Goal: Task Accomplishment & Management: Use online tool/utility

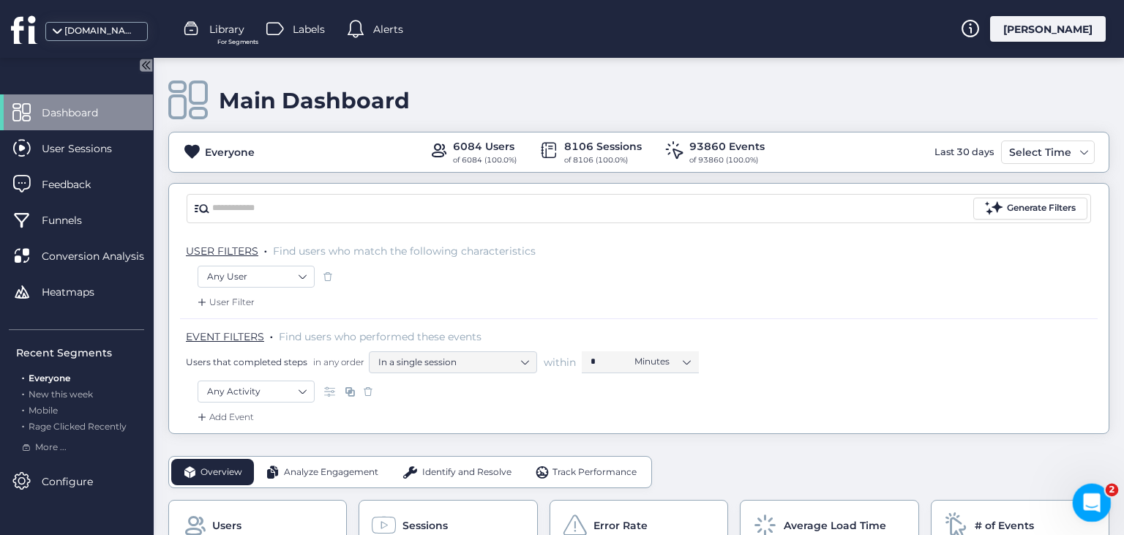
click at [1090, 500] on icon "Open Intercom Messenger" at bounding box center [1089, 501] width 10 height 12
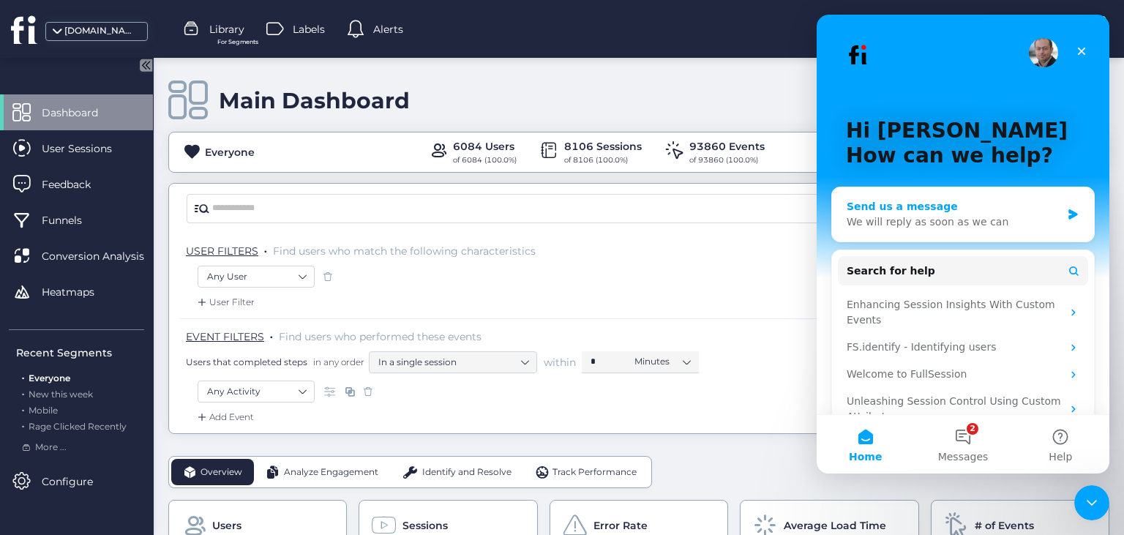
click at [1046, 215] on div "We will reply as soon as we can" at bounding box center [953, 221] width 214 height 15
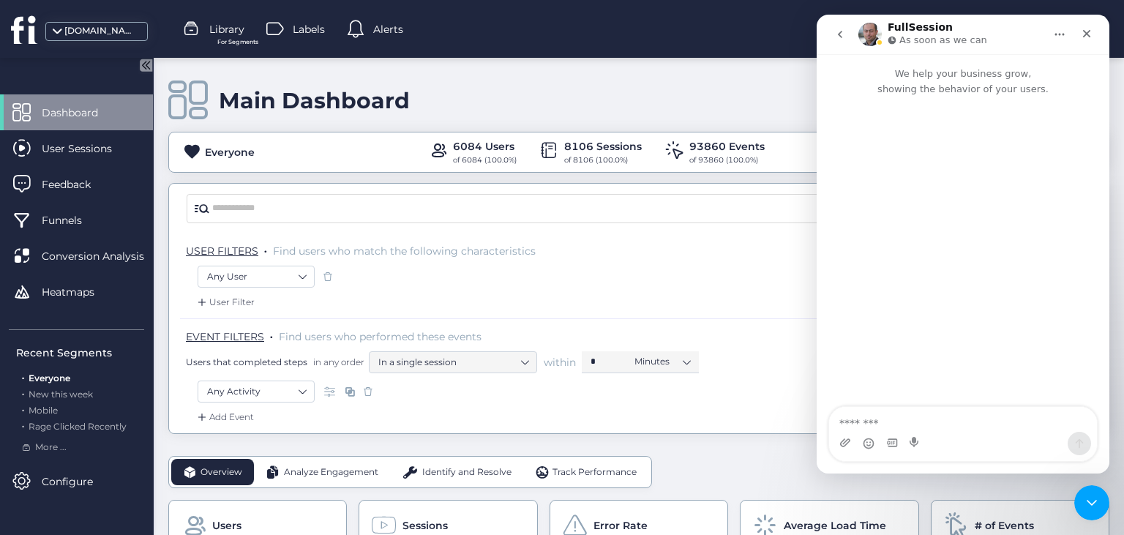
click at [835, 31] on icon "go back" at bounding box center [840, 35] width 12 height 12
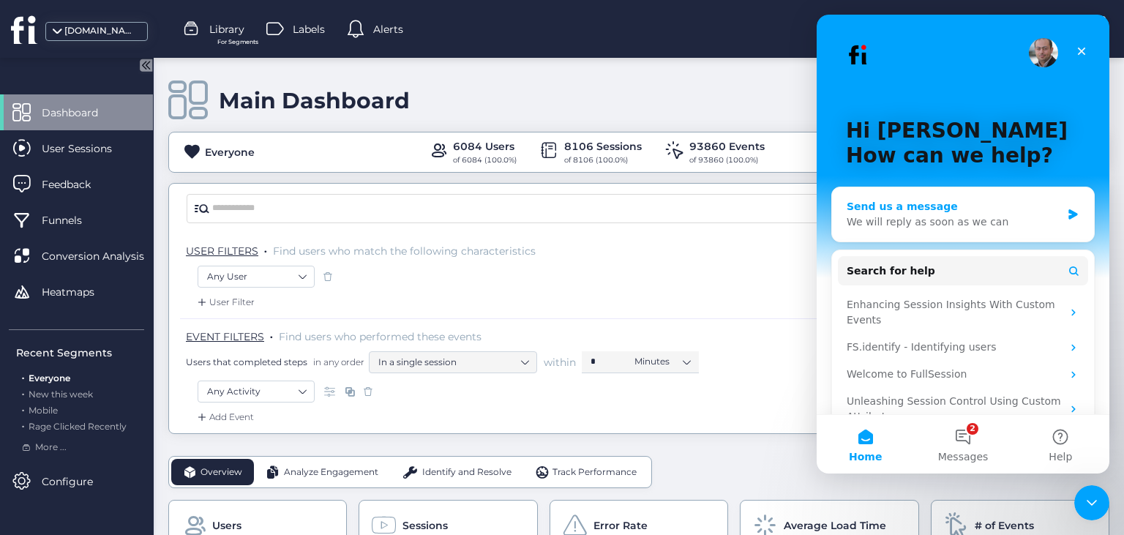
click at [987, 213] on div "Send us a message" at bounding box center [953, 206] width 214 height 15
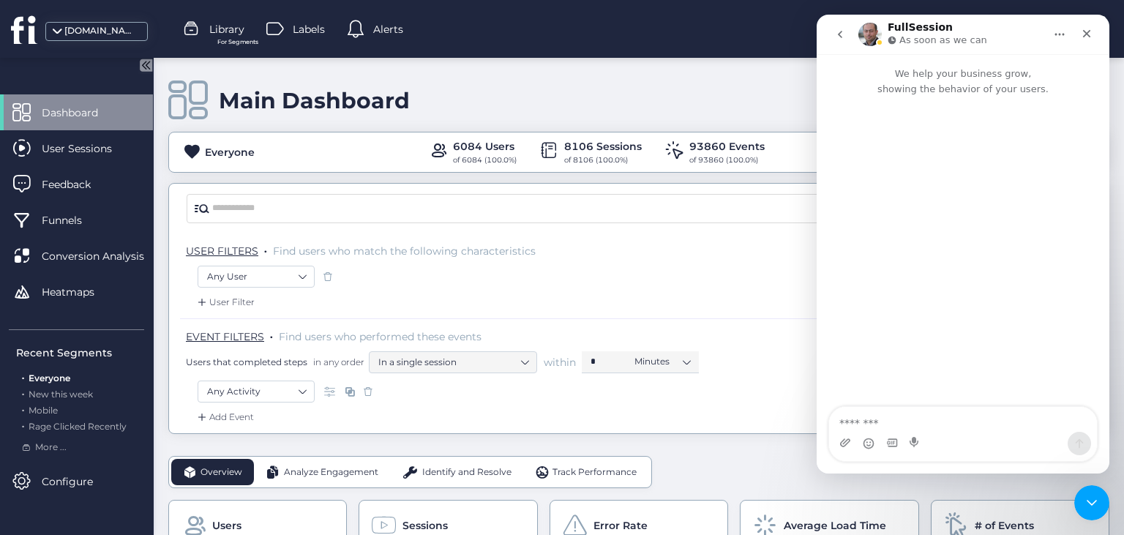
click at [839, 40] on icon "go back" at bounding box center [840, 35] width 12 height 12
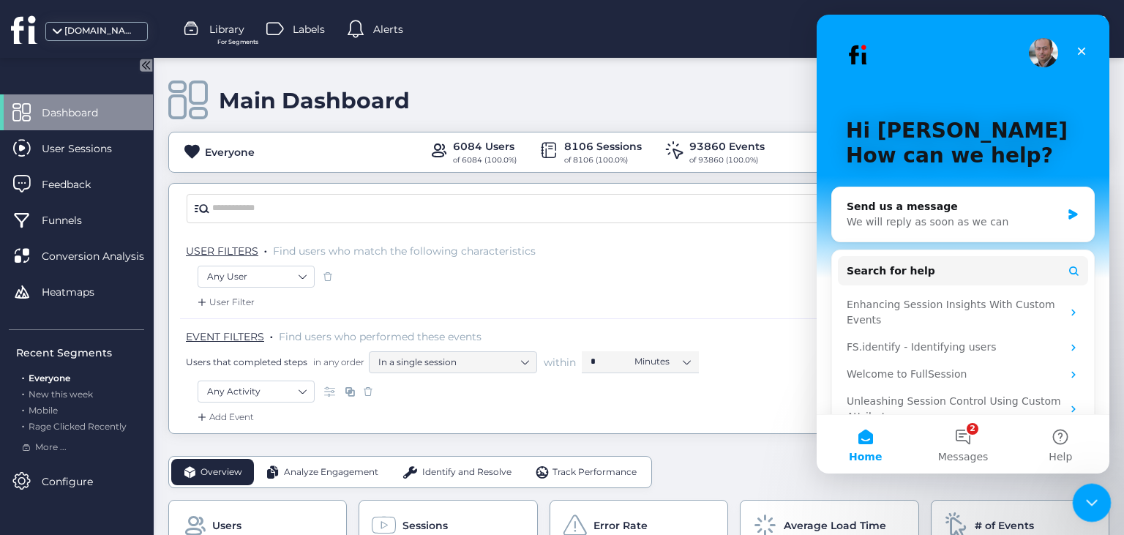
click at [1088, 502] on icon "Close Intercom Messenger" at bounding box center [1089, 501] width 18 height 18
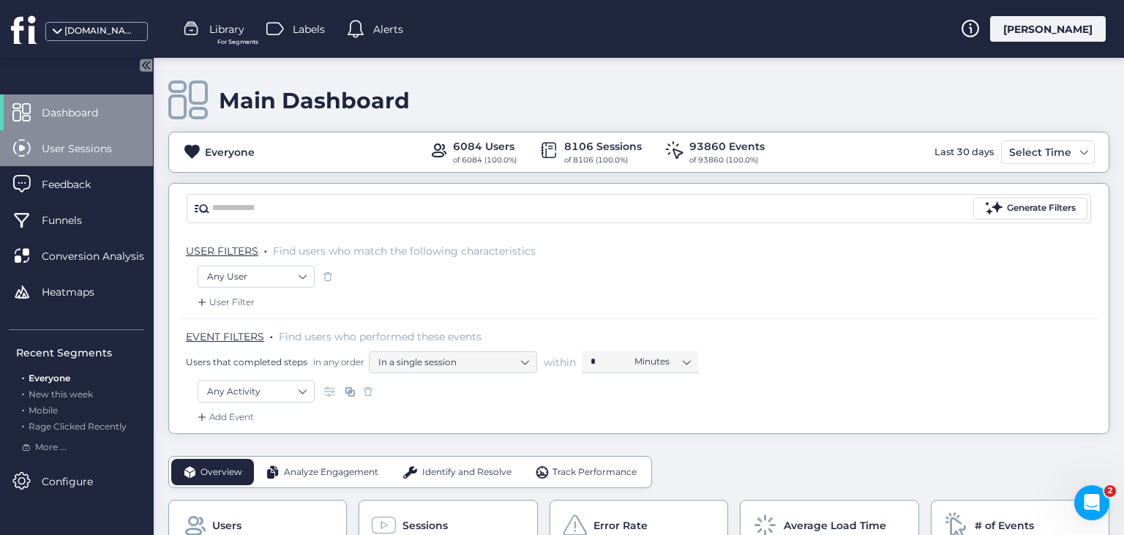
click at [73, 157] on div "User Sessions" at bounding box center [76, 148] width 153 height 36
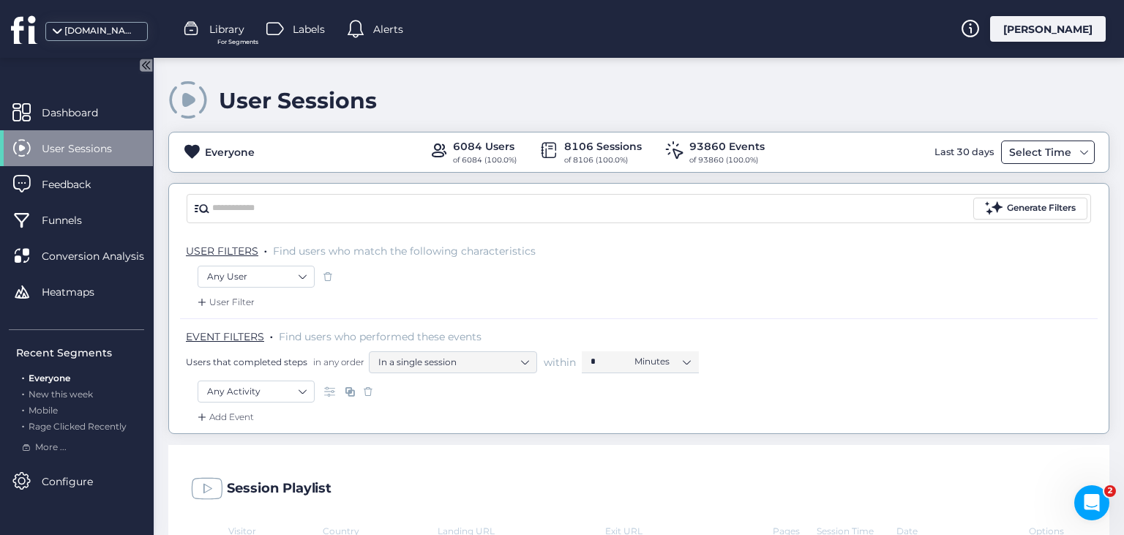
click at [1079, 151] on span at bounding box center [1084, 152] width 12 height 12
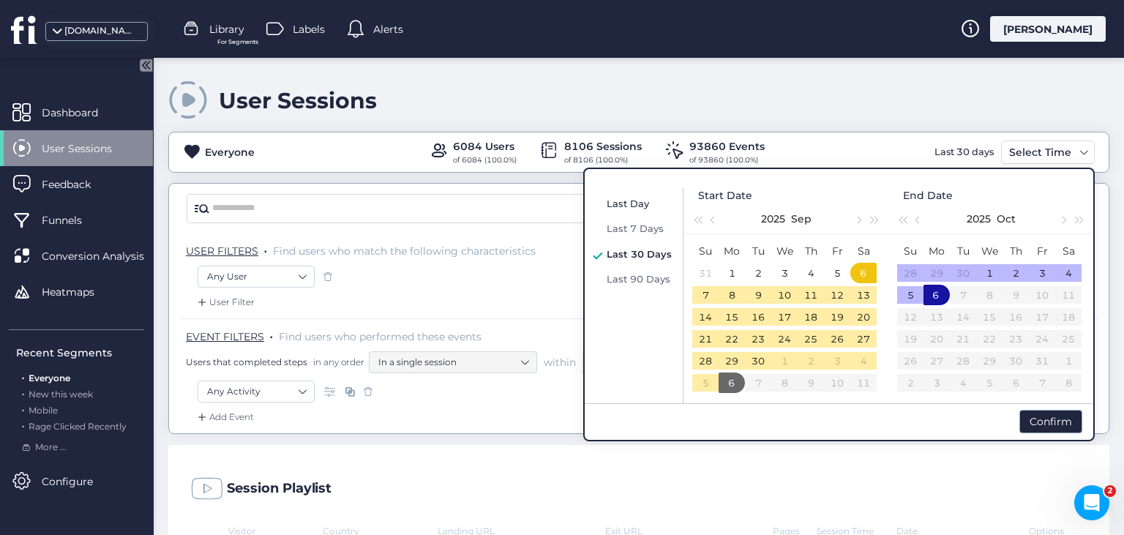
click at [636, 205] on span "Last Day" at bounding box center [627, 204] width 42 height 12
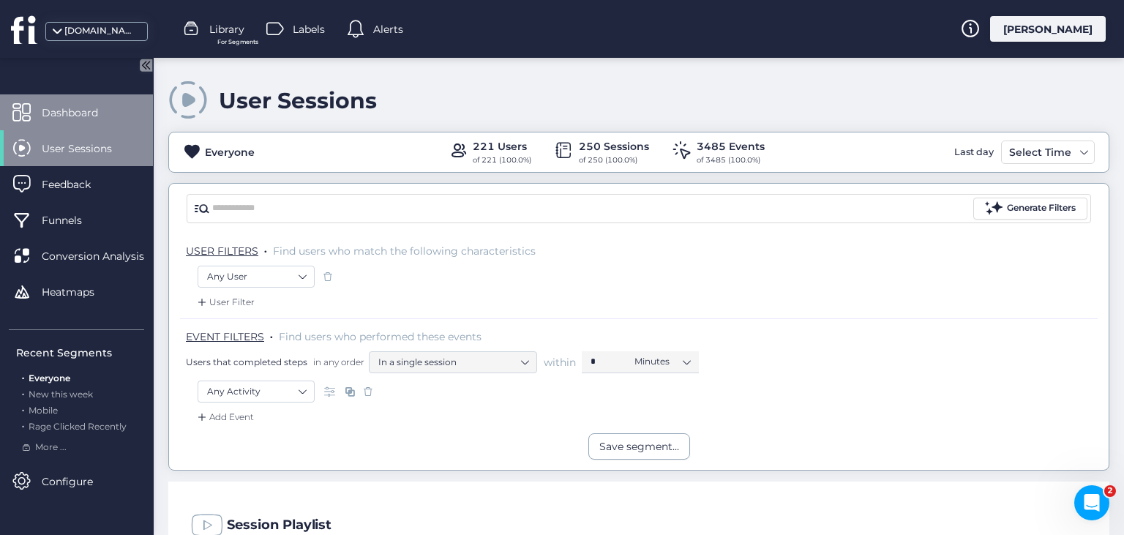
click at [88, 116] on span "Dashboard" at bounding box center [81, 113] width 78 height 16
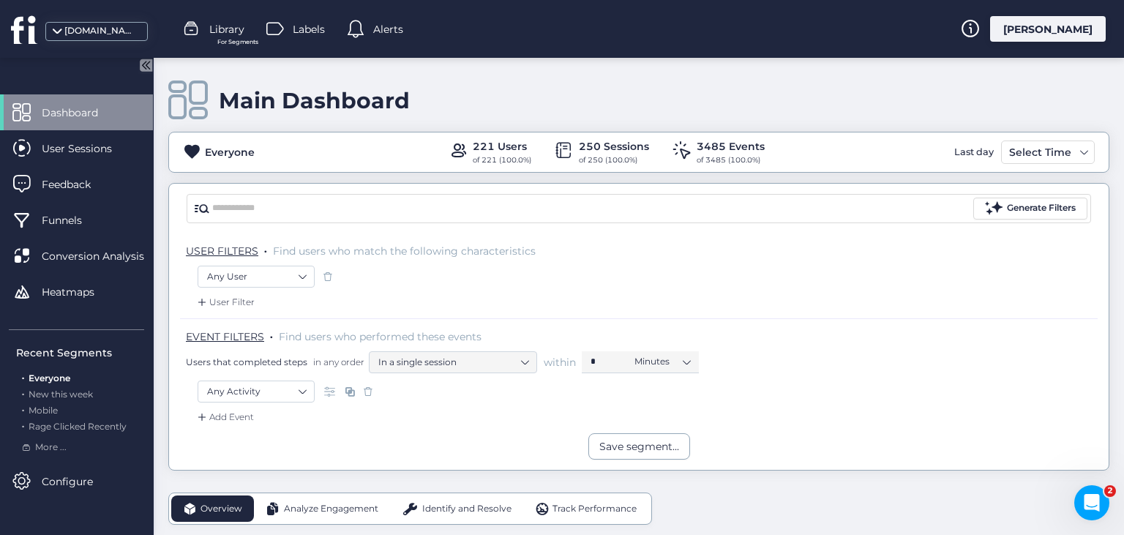
click at [436, 506] on span "Identify and Resolve" at bounding box center [466, 509] width 89 height 14
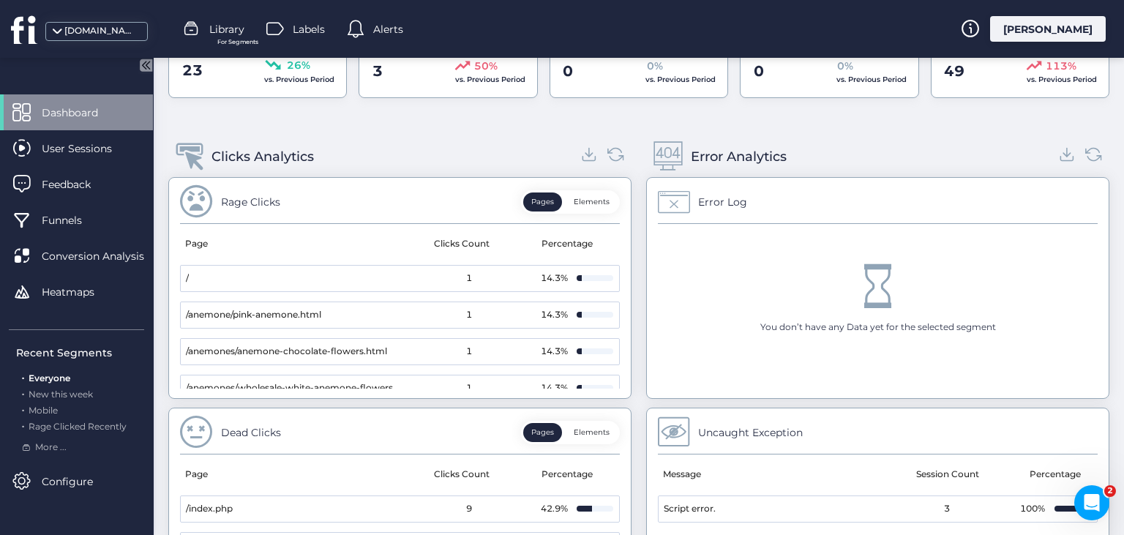
scroll to position [543, 0]
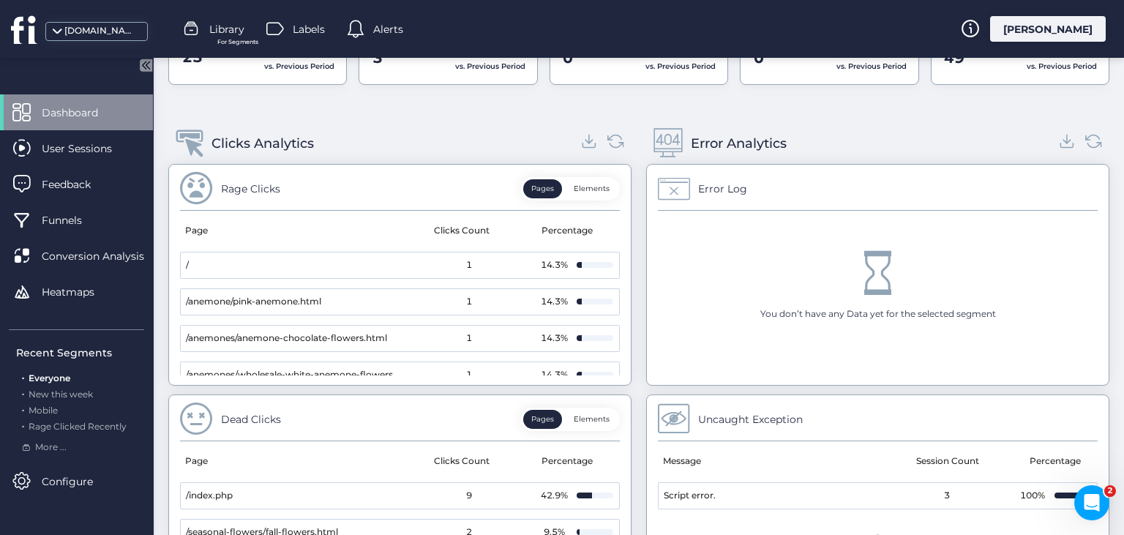
click at [594, 185] on button "Elements" at bounding box center [591, 188] width 52 height 19
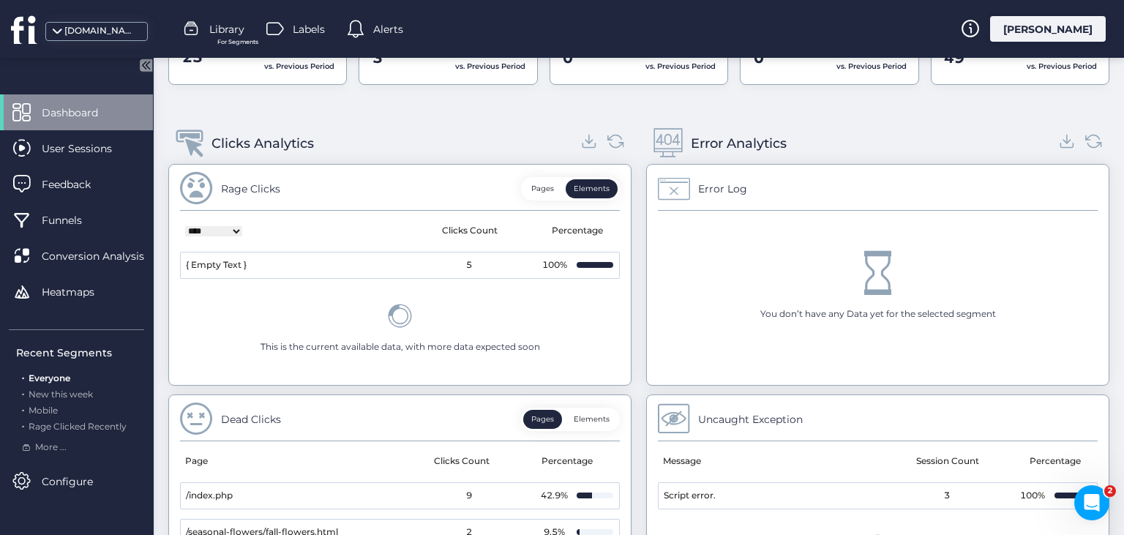
click at [548, 189] on button "Pages" at bounding box center [542, 188] width 39 height 19
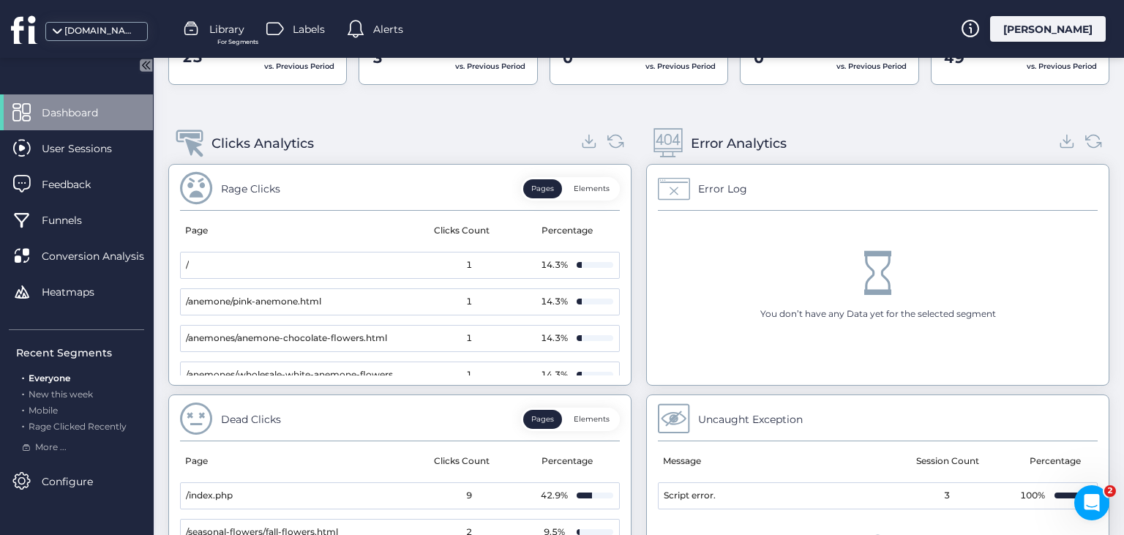
scroll to position [129, 0]
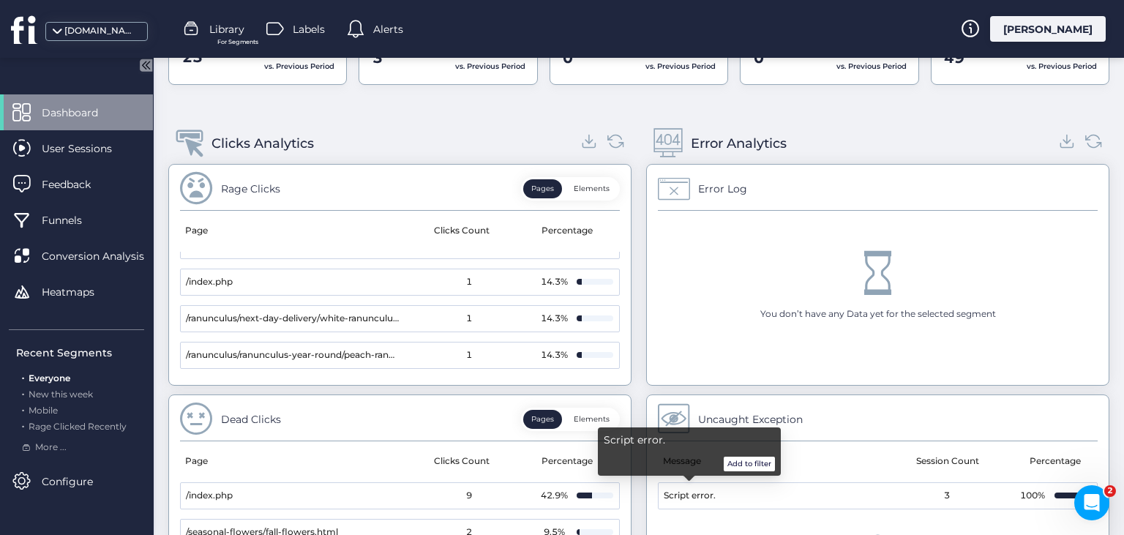
click at [702, 489] on span "Script error." at bounding box center [689, 496] width 52 height 14
click at [737, 467] on button "Add to filter" at bounding box center [748, 463] width 51 height 15
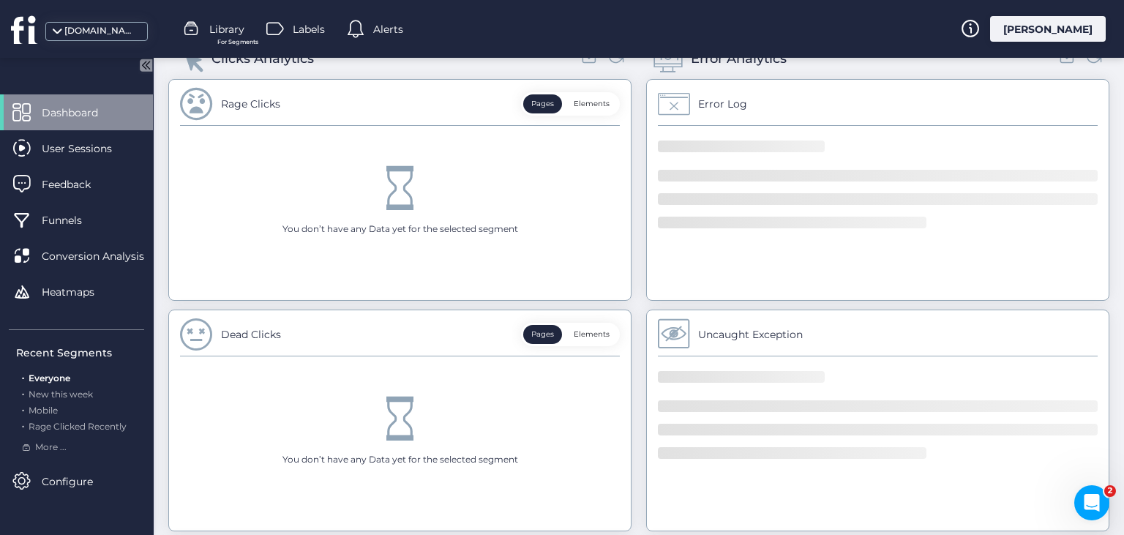
scroll to position [429, 0]
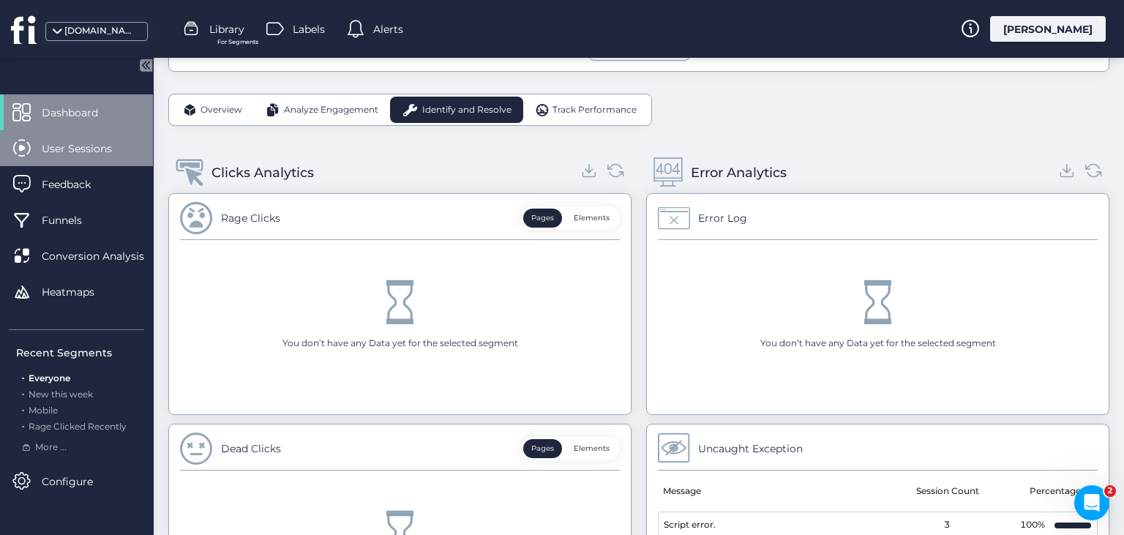
click at [104, 158] on div "User Sessions" at bounding box center [76, 148] width 153 height 36
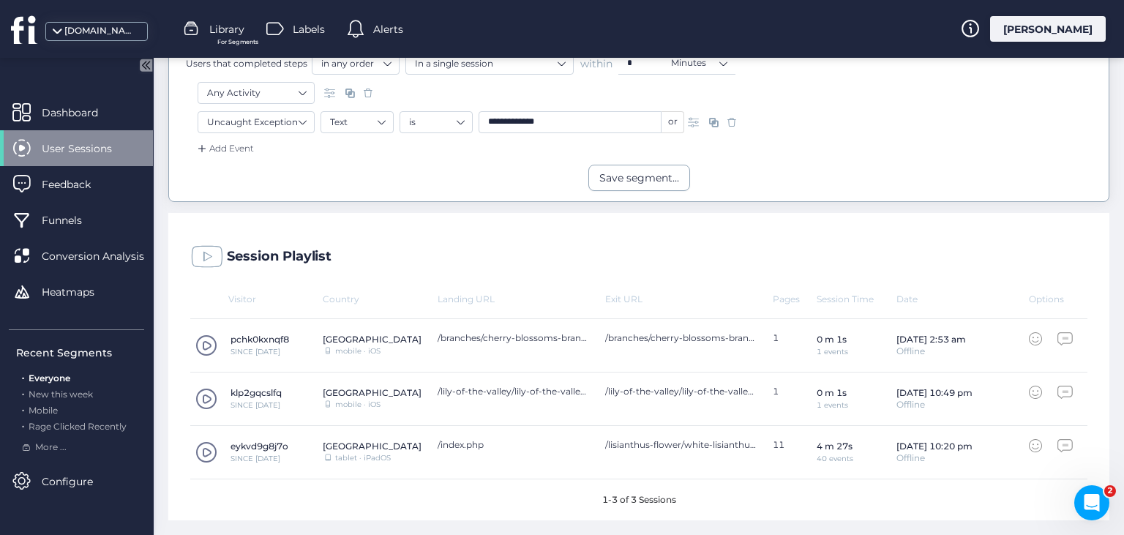
scroll to position [296, 0]
click at [207, 343] on span at bounding box center [206, 347] width 22 height 22
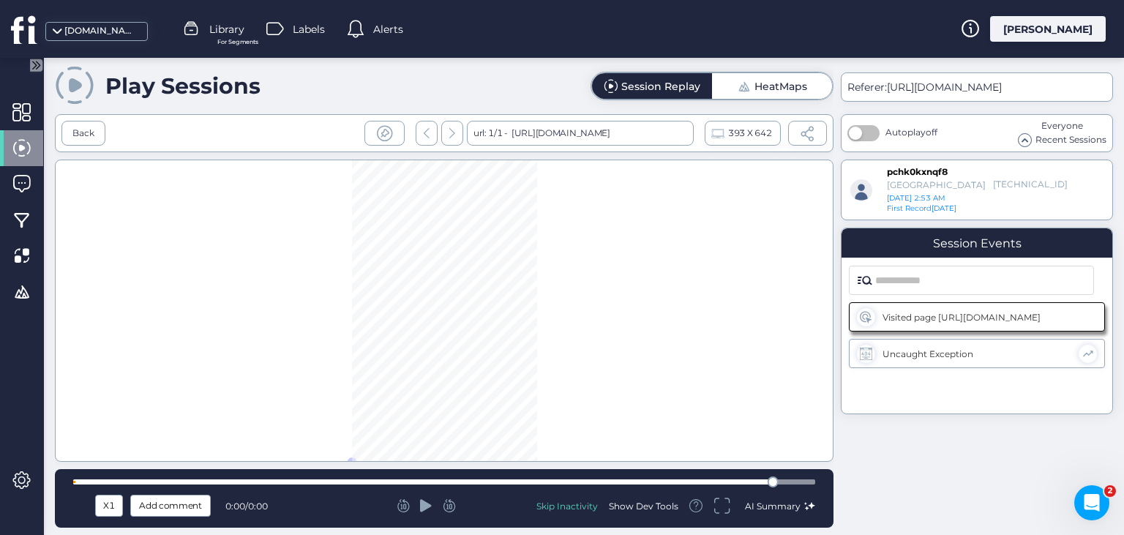
click at [421, 503] on div at bounding box center [426, 505] width 221 height 15
click at [426, 503] on icon at bounding box center [426, 505] width 12 height 12
click at [652, 503] on div "Show Dev Tools" at bounding box center [643, 506] width 69 height 12
click at [424, 505] on icon at bounding box center [426, 505] width 12 height 12
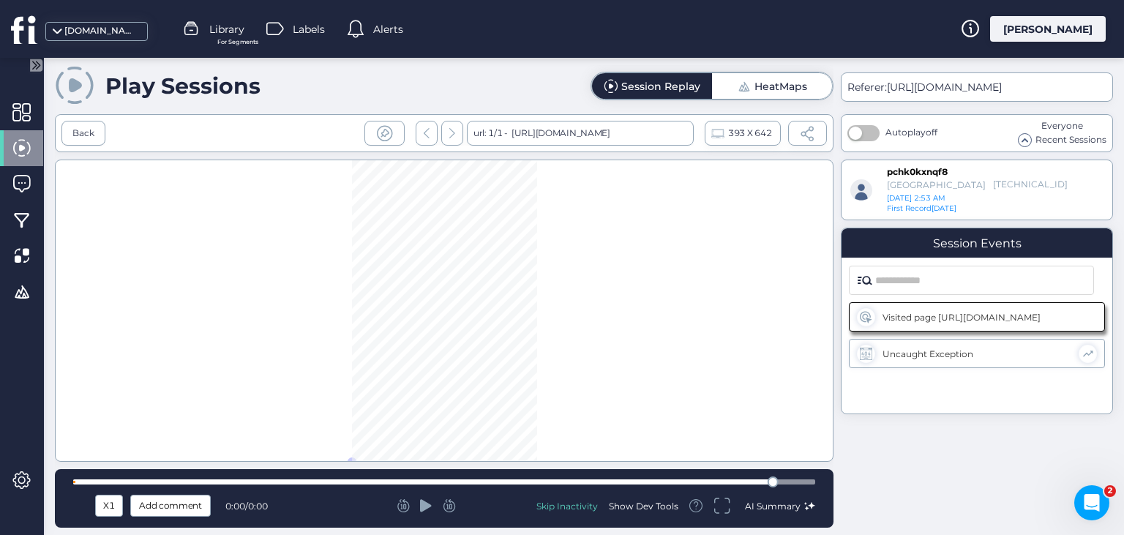
click at [424, 505] on icon at bounding box center [426, 505] width 12 height 12
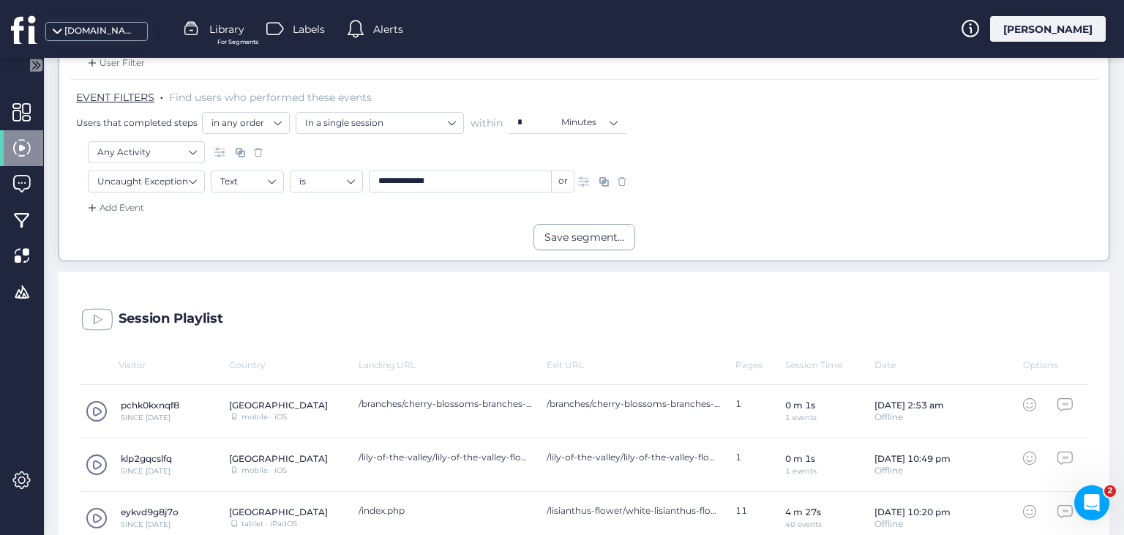
scroll to position [303, 0]
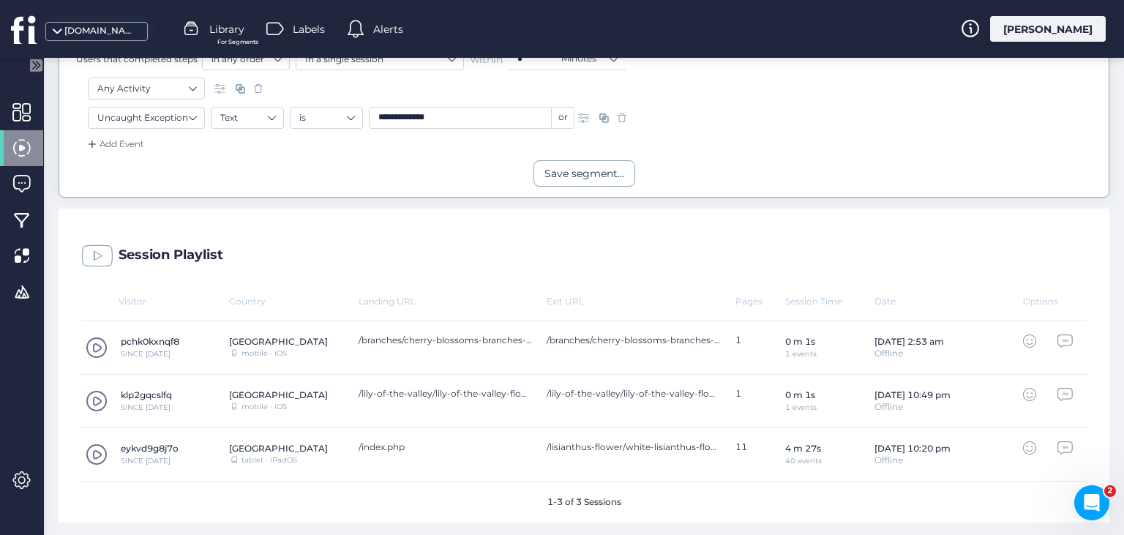
click at [99, 398] on span at bounding box center [97, 401] width 22 height 22
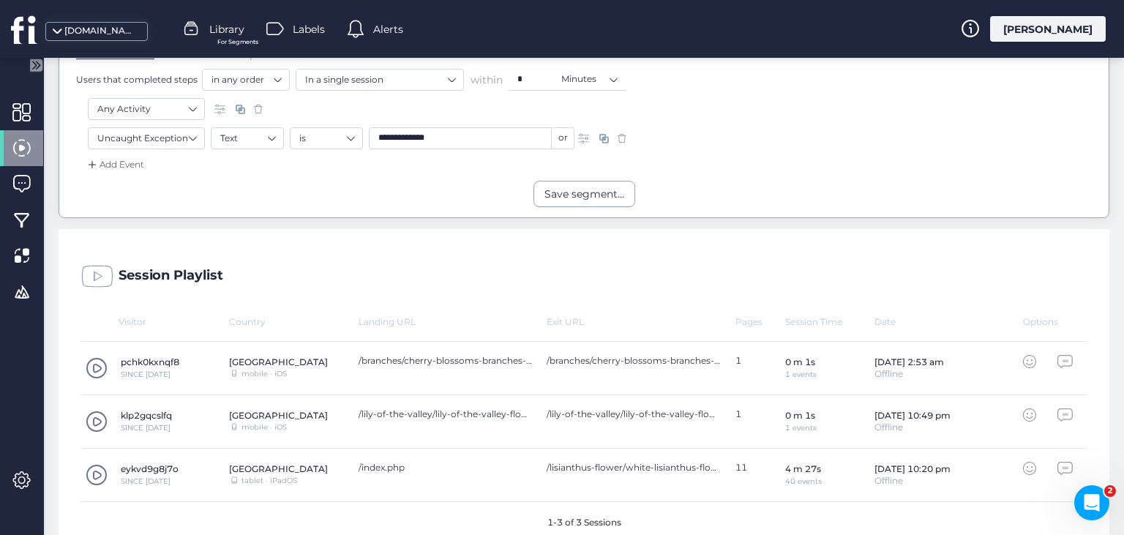
scroll to position [303, 0]
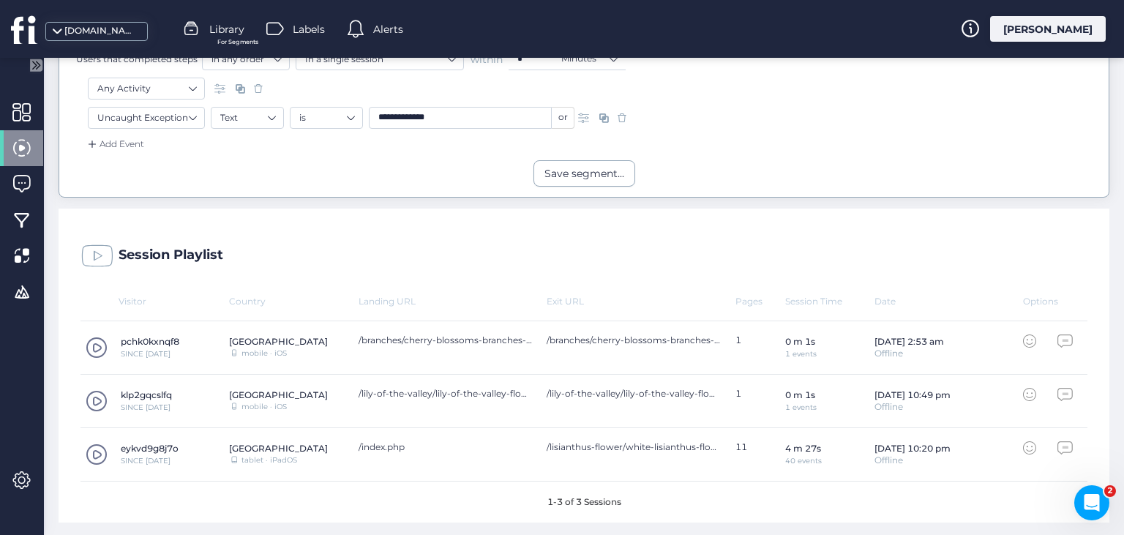
click at [95, 449] on span at bounding box center [97, 454] width 22 height 22
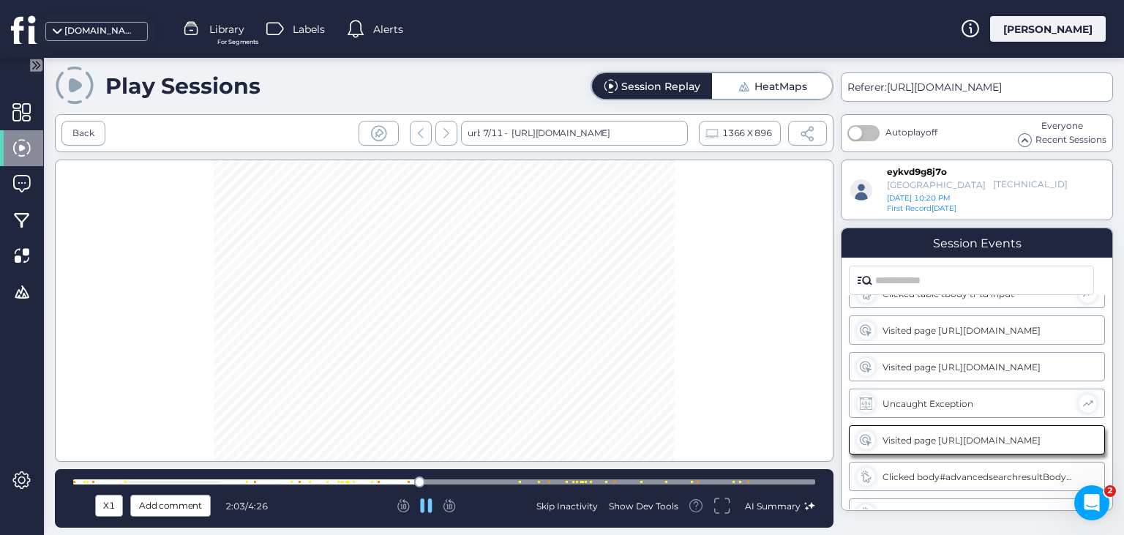
scroll to position [682, 0]
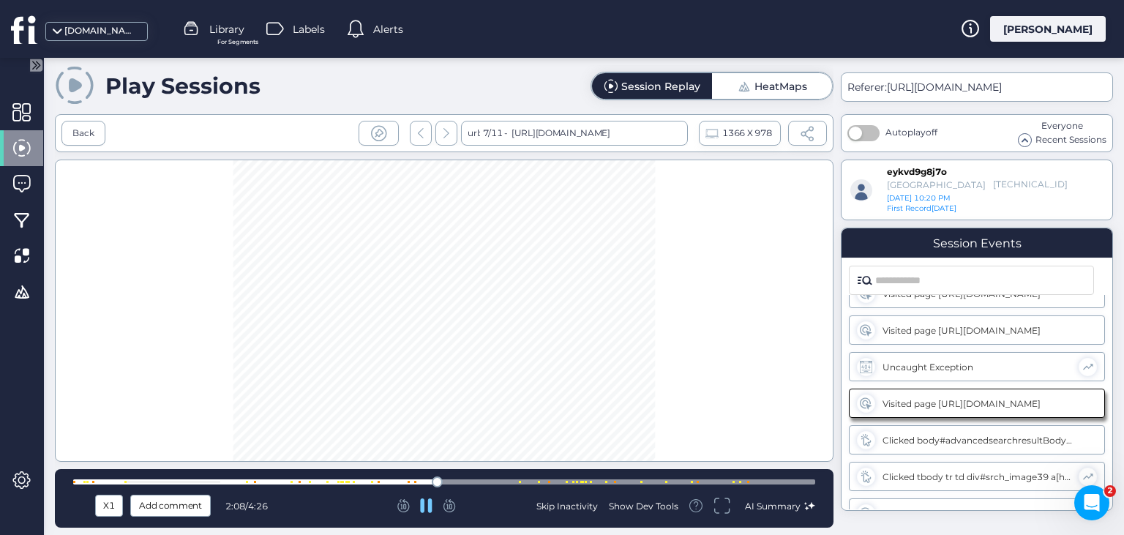
click at [652, 505] on div "Show Dev Tools" at bounding box center [643, 506] width 69 height 12
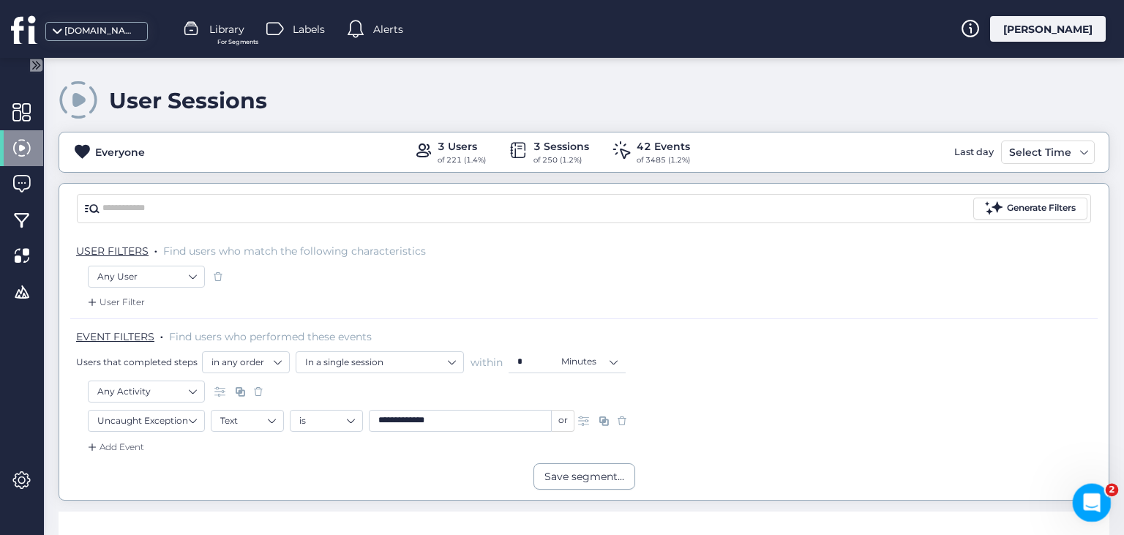
click at [1083, 498] on icon "Open Intercom Messenger" at bounding box center [1090, 501] width 24 height 24
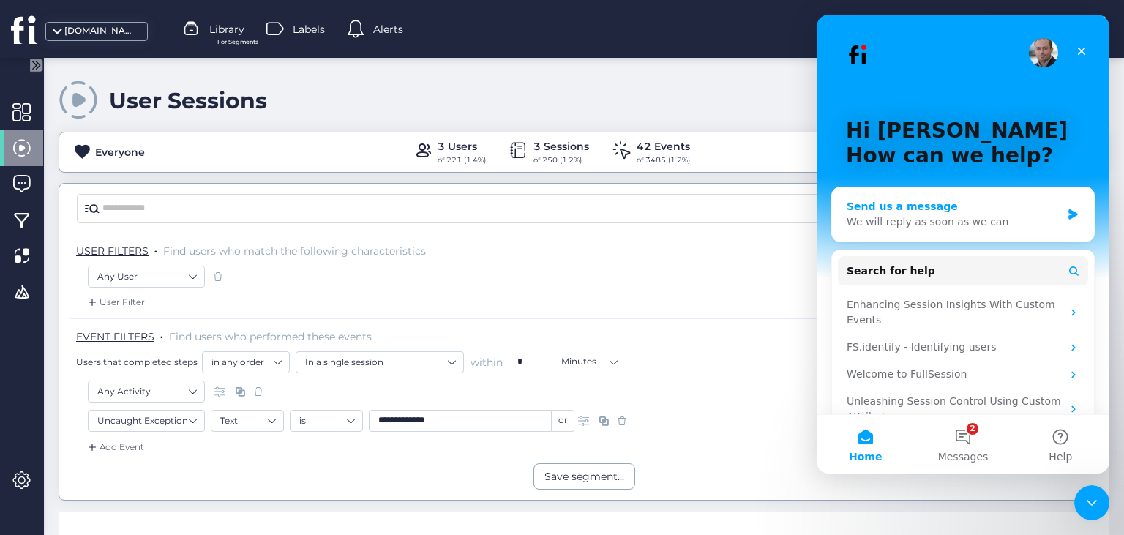
click at [1028, 219] on div "We will reply as soon as we can" at bounding box center [953, 221] width 214 height 15
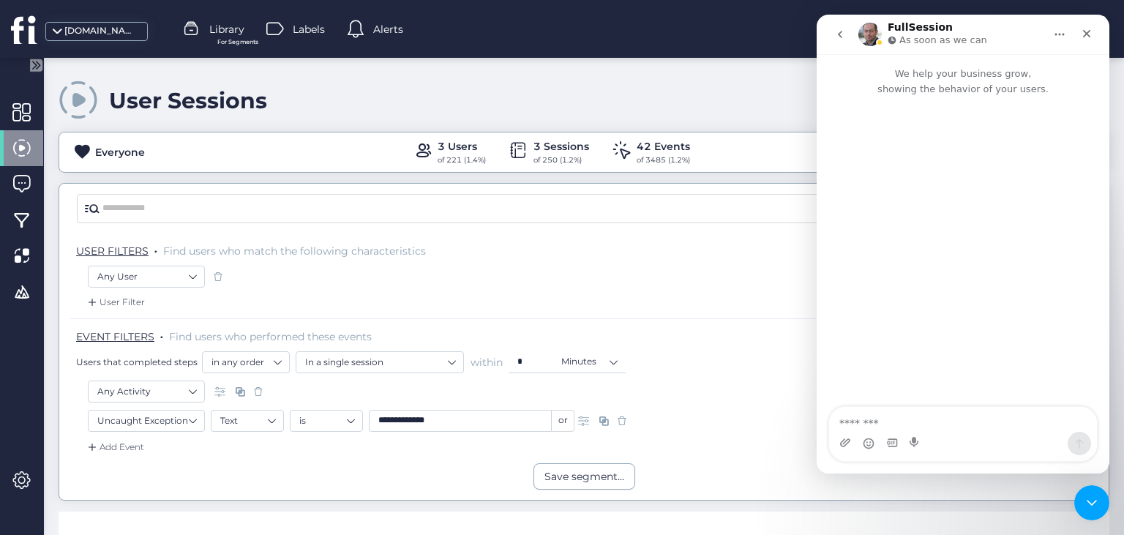
click at [840, 38] on icon "go back" at bounding box center [840, 35] width 12 height 12
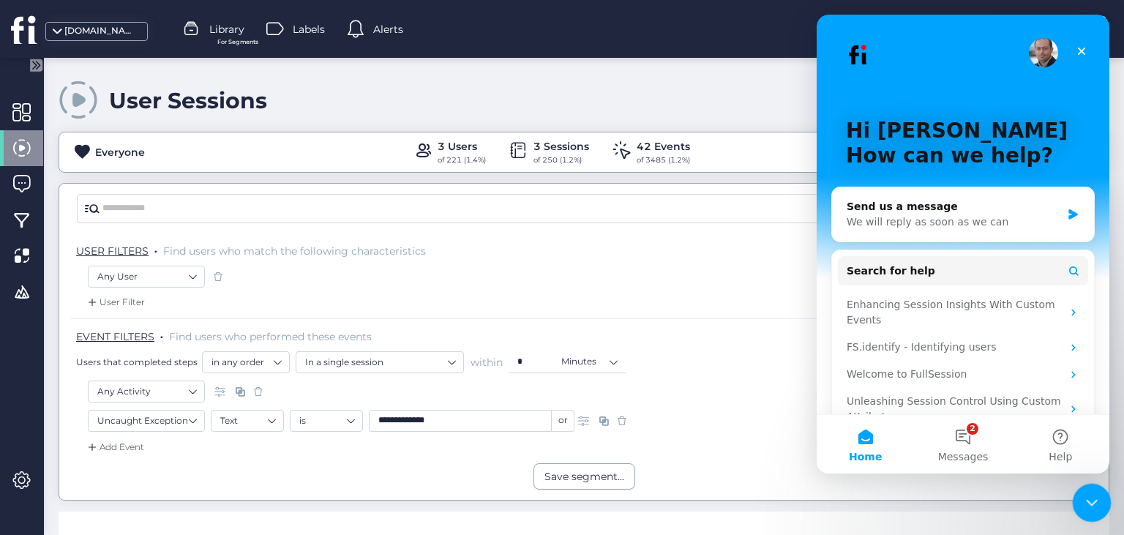
click at [1096, 502] on icon "Close Intercom Messenger" at bounding box center [1089, 501] width 18 height 18
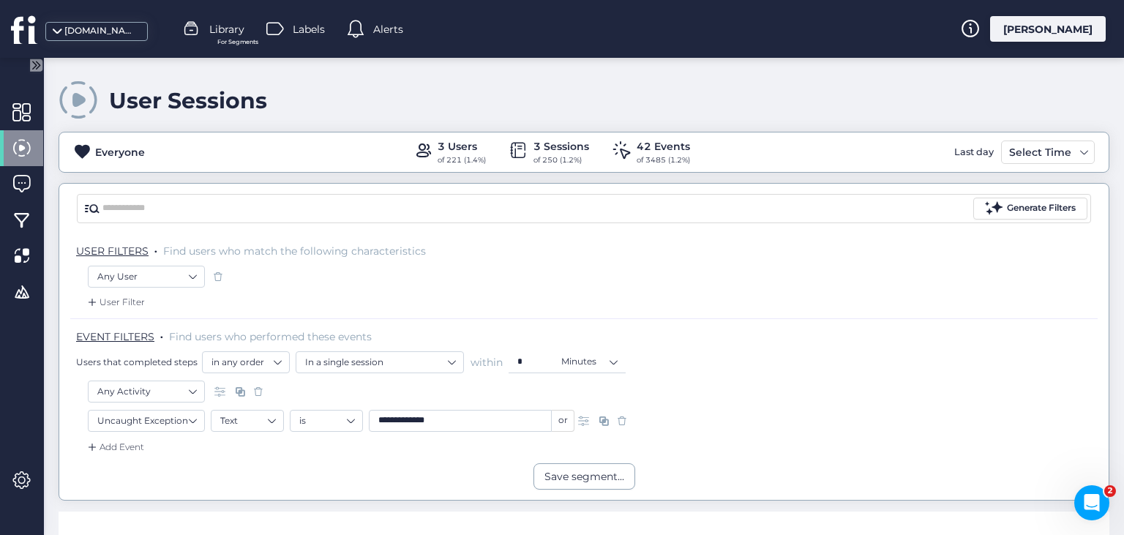
click at [34, 63] on icon at bounding box center [36, 65] width 12 height 12
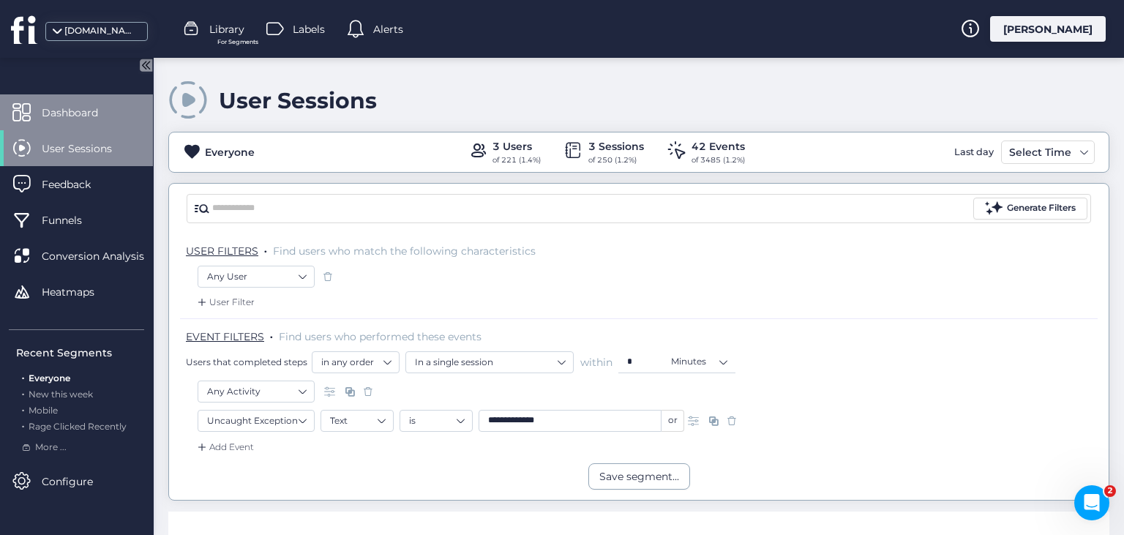
click at [106, 116] on span "Dashboard" at bounding box center [81, 113] width 78 height 16
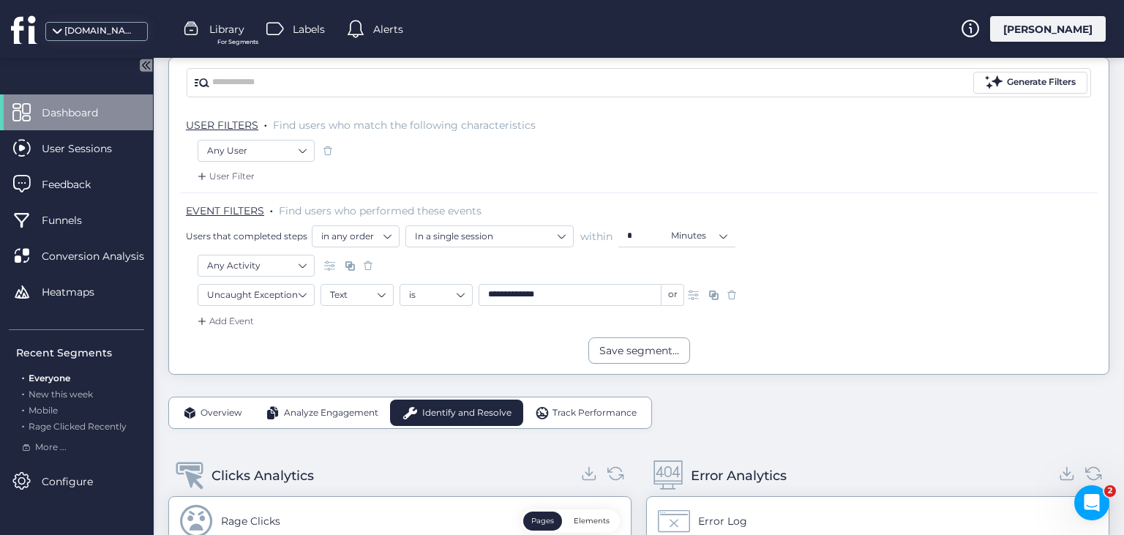
scroll to position [124, 0]
click at [730, 295] on span at bounding box center [731, 296] width 15 height 15
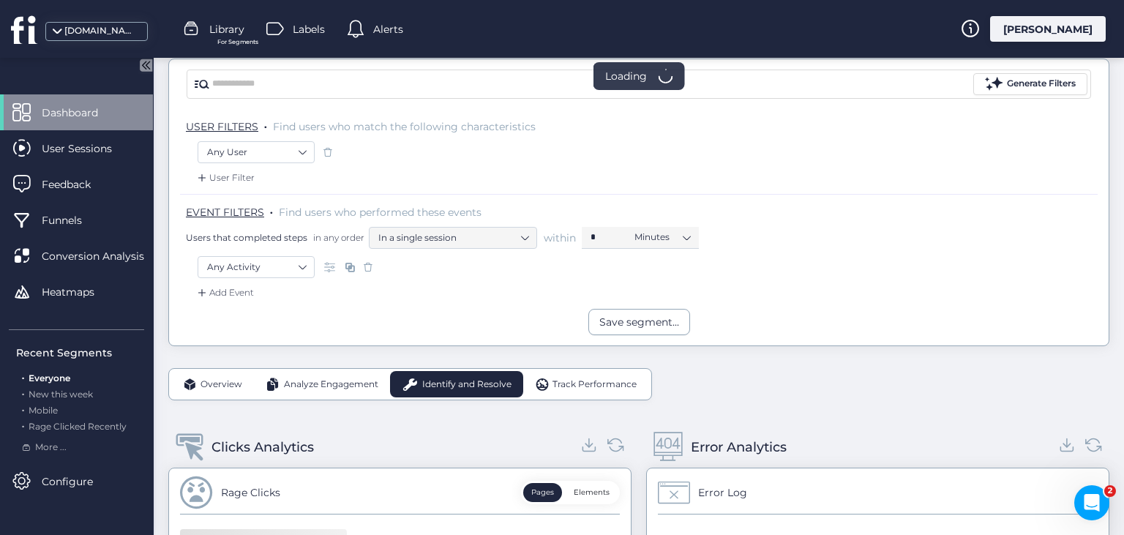
click at [365, 266] on span at bounding box center [368, 267] width 15 height 15
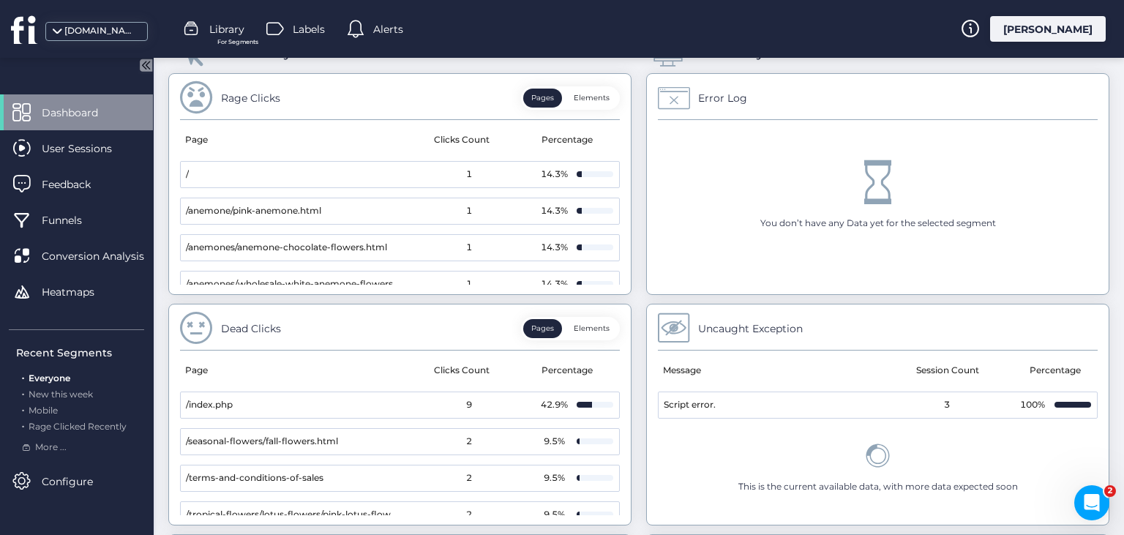
scroll to position [623, 0]
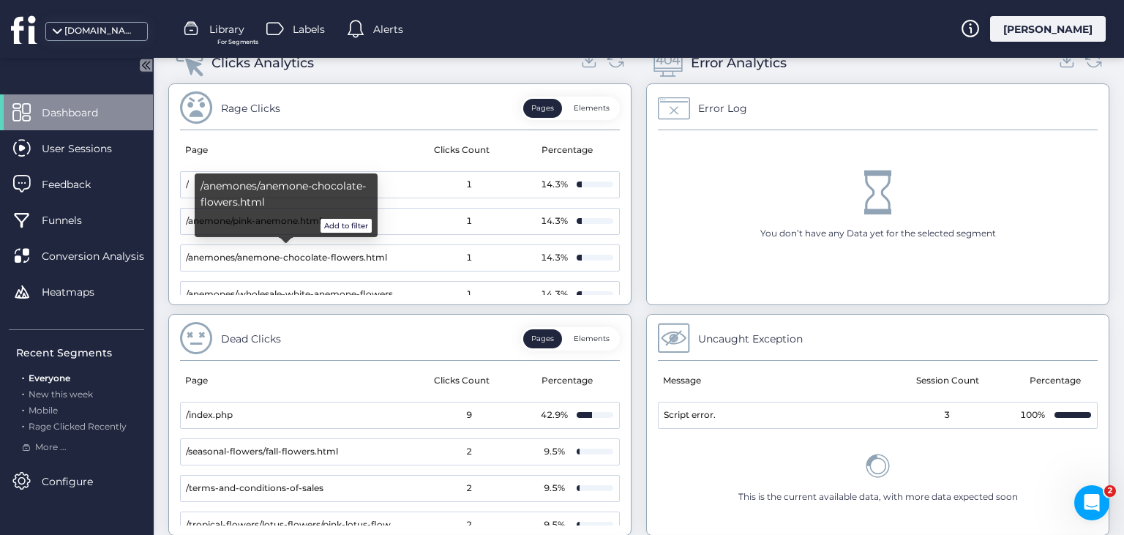
click at [353, 221] on button "Add to filter" at bounding box center [345, 226] width 51 height 15
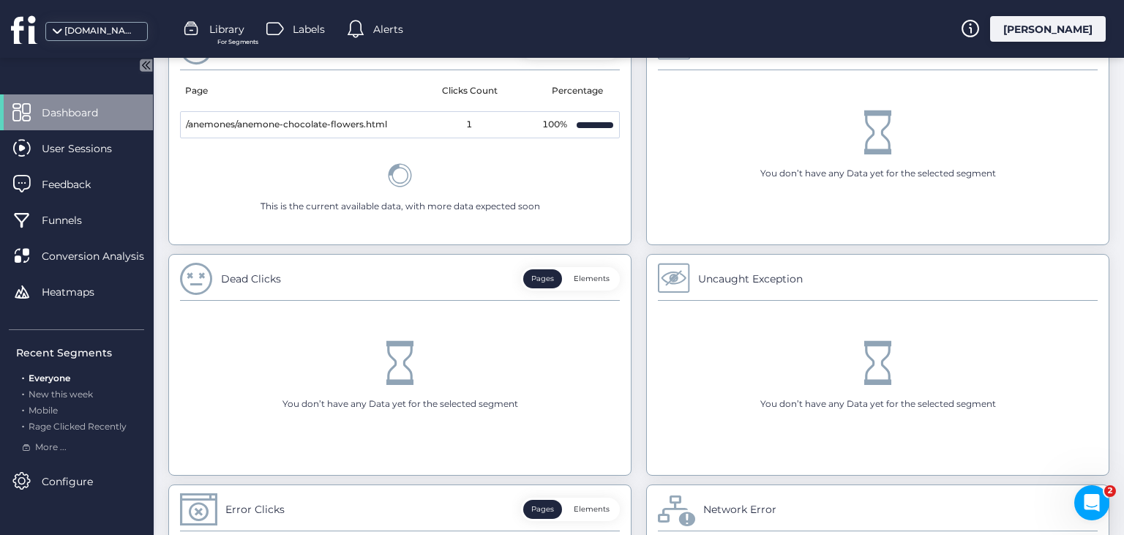
scroll to position [508, 0]
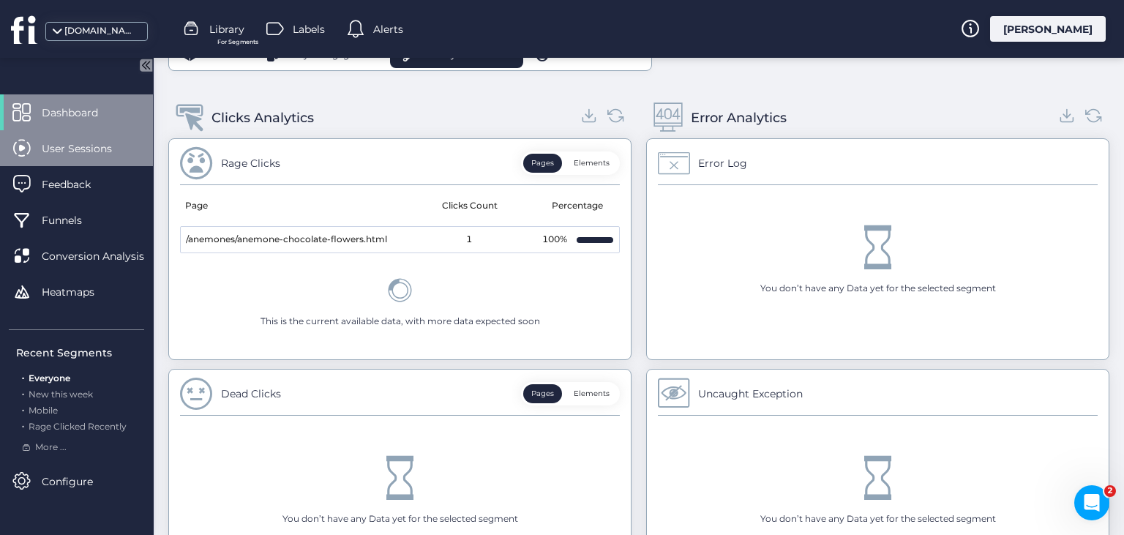
click at [103, 151] on span "User Sessions" at bounding box center [88, 148] width 92 height 16
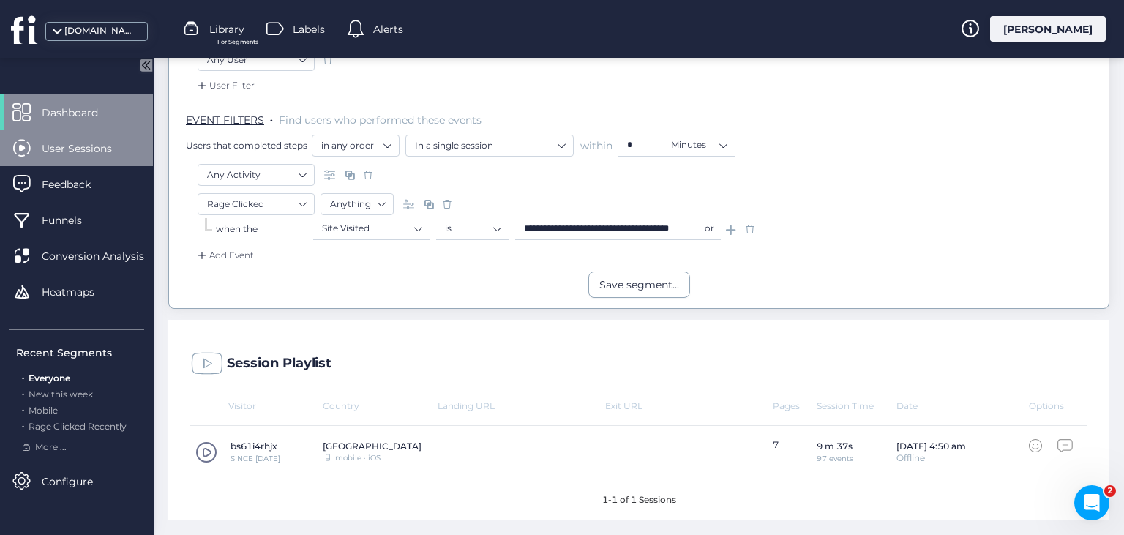
scroll to position [214, 0]
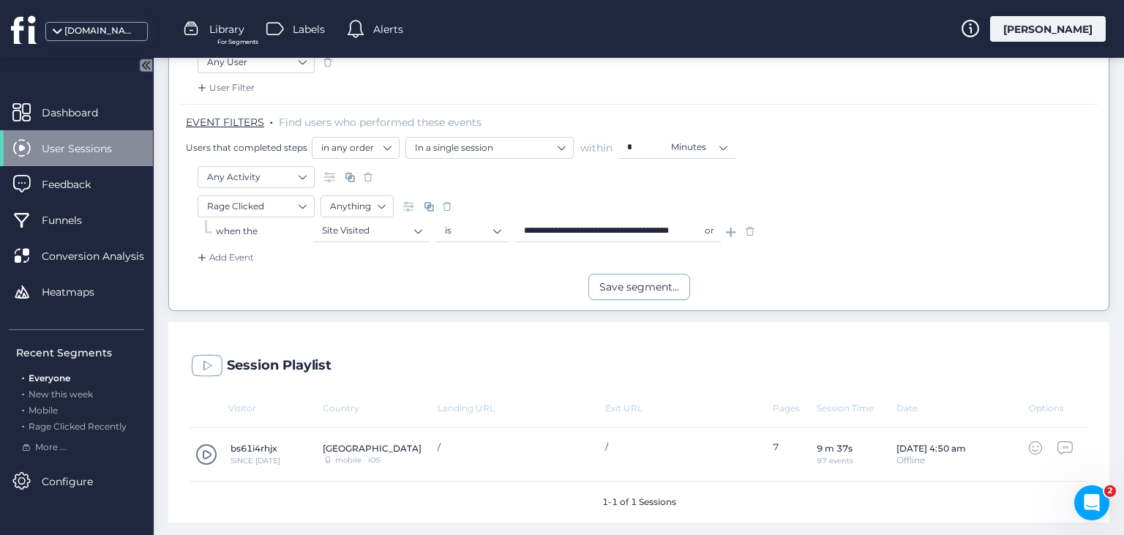
click at [206, 452] on span at bounding box center [206, 454] width 22 height 22
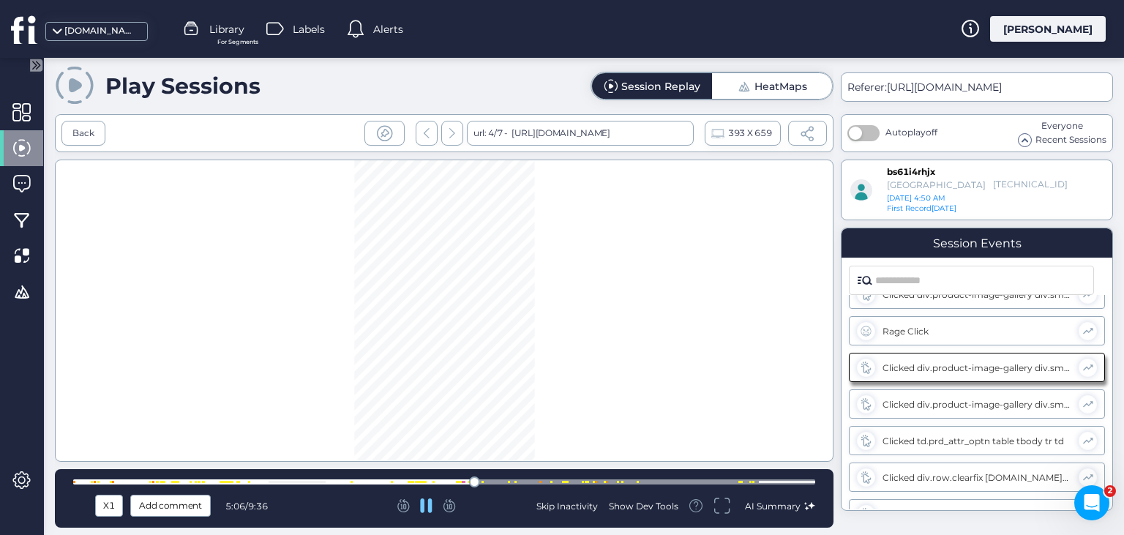
scroll to position [2547, 0]
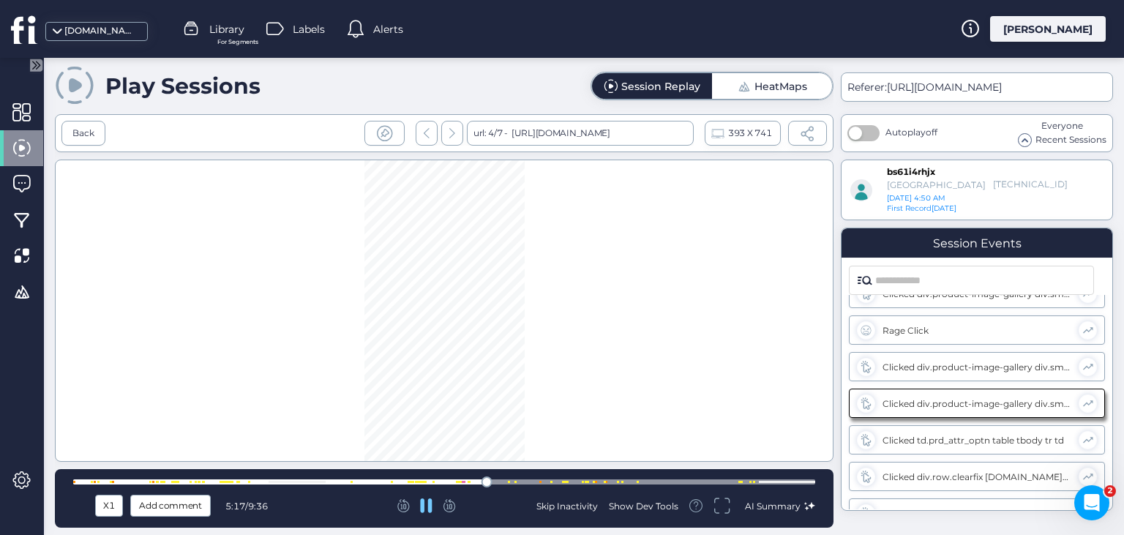
click at [426, 508] on icon at bounding box center [427, 505] width 12 height 15
drag, startPoint x: 514, startPoint y: 98, endPoint x: 467, endPoint y: 48, distance: 68.3
click at [467, 85] on div "[URL][DOMAIN_NAME]" at bounding box center [528, 97] width 127 height 25
copy div "[URL][DOMAIN_NAME]"
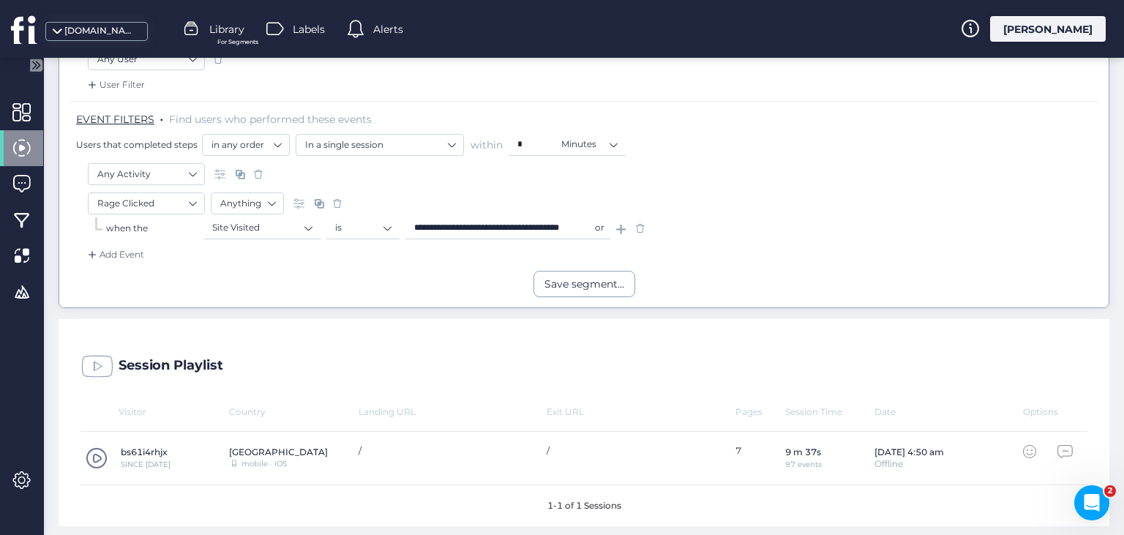
scroll to position [218, 0]
click at [639, 224] on span at bounding box center [640, 227] width 15 height 15
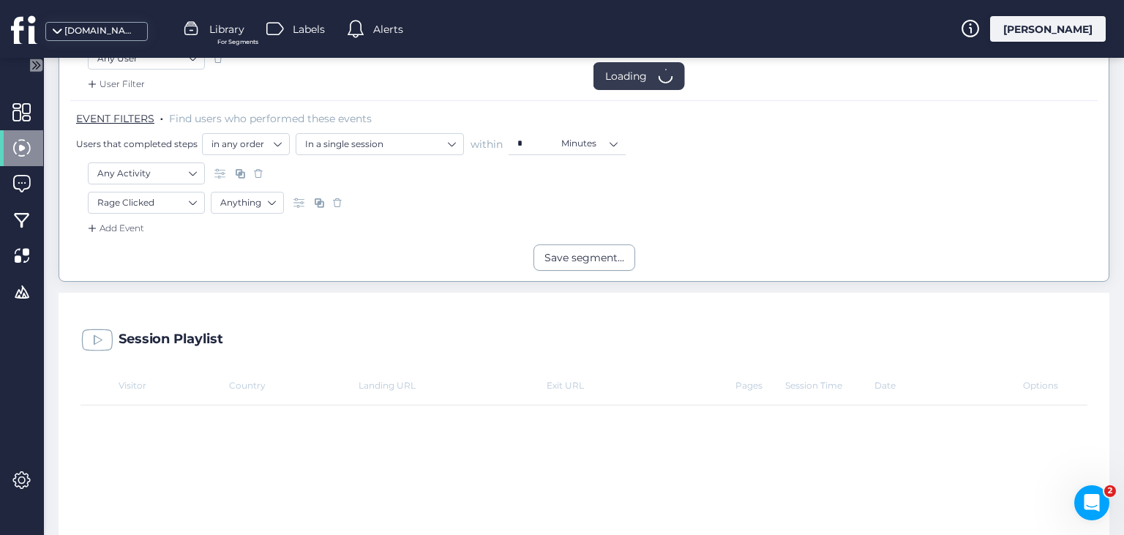
scroll to position [195, 0]
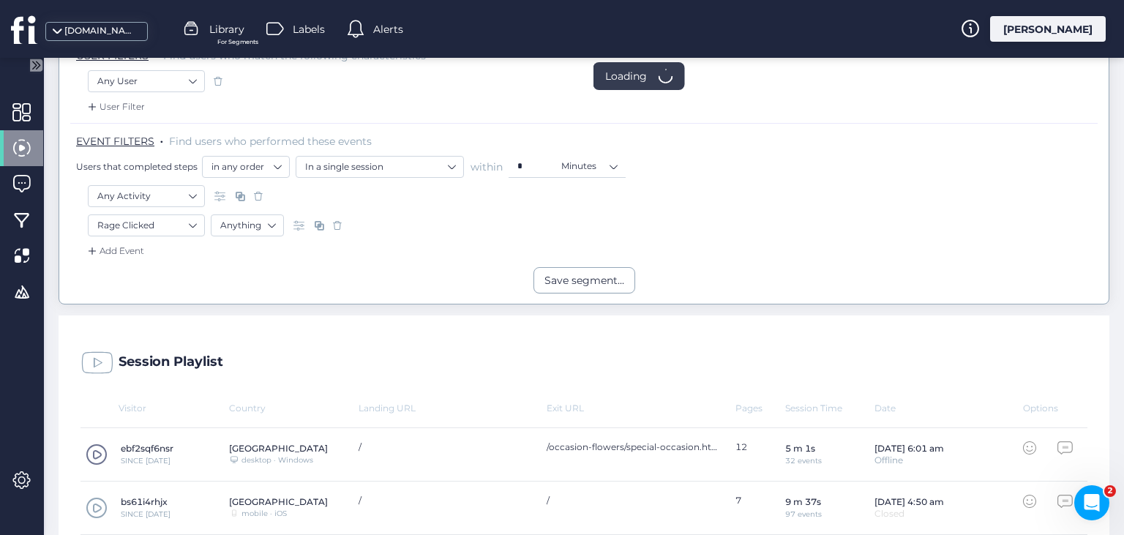
click at [337, 221] on span at bounding box center [337, 225] width 15 height 15
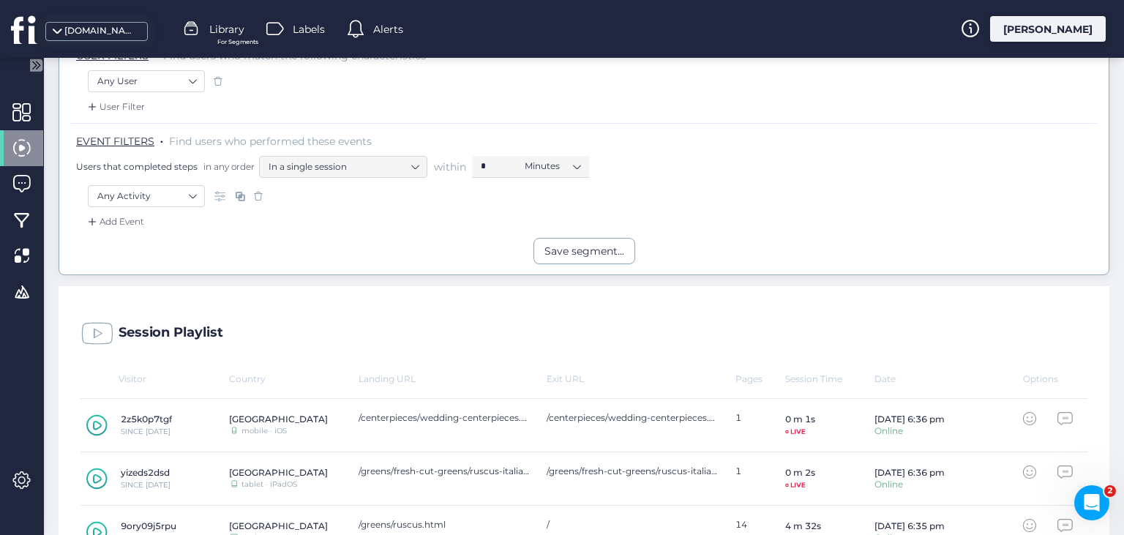
click at [37, 63] on icon at bounding box center [38, 64] width 4 height 7
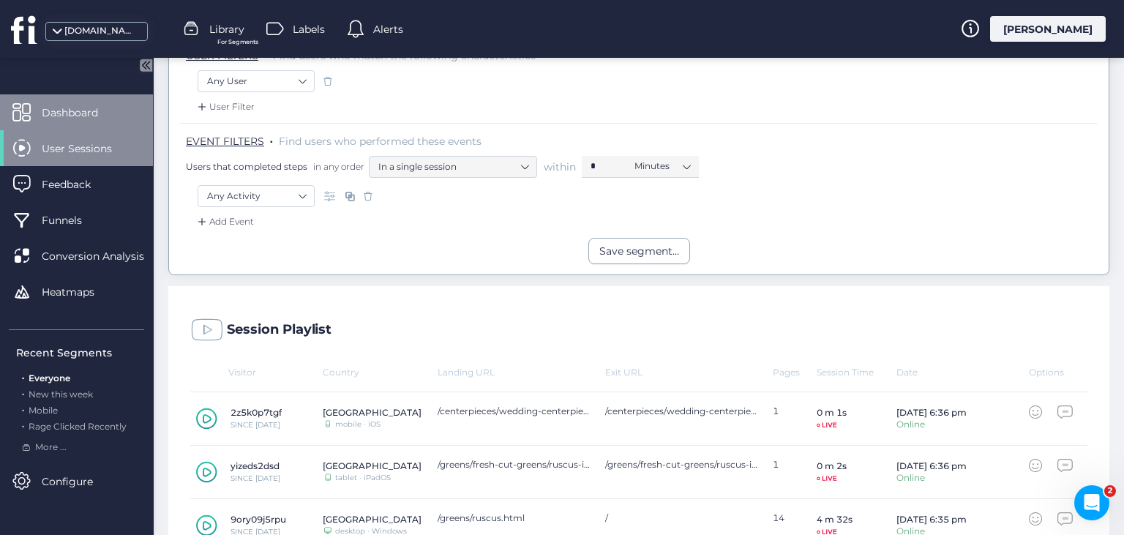
click at [91, 114] on span "Dashboard" at bounding box center [81, 113] width 78 height 16
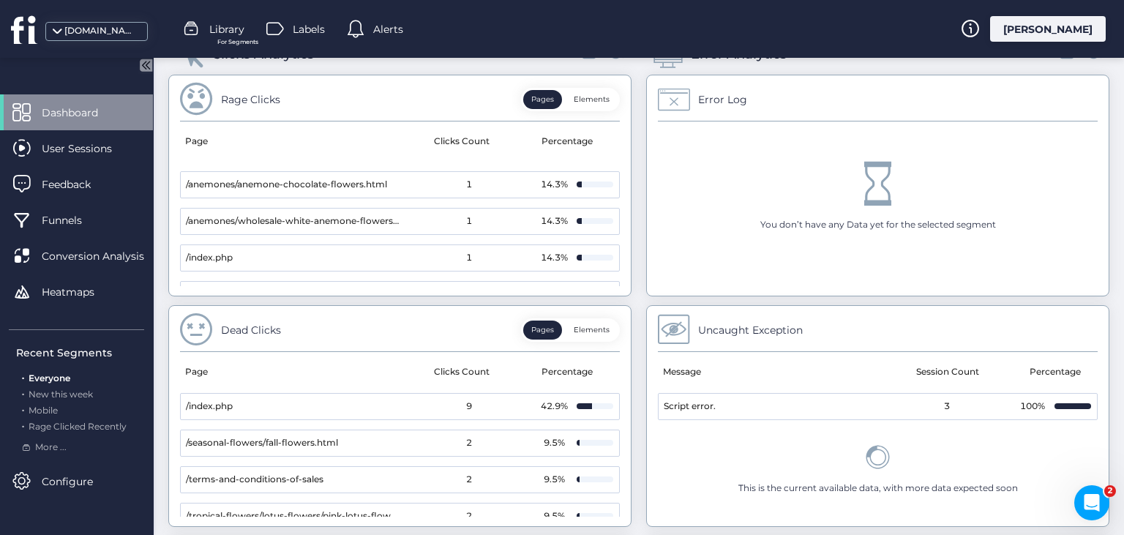
scroll to position [129, 0]
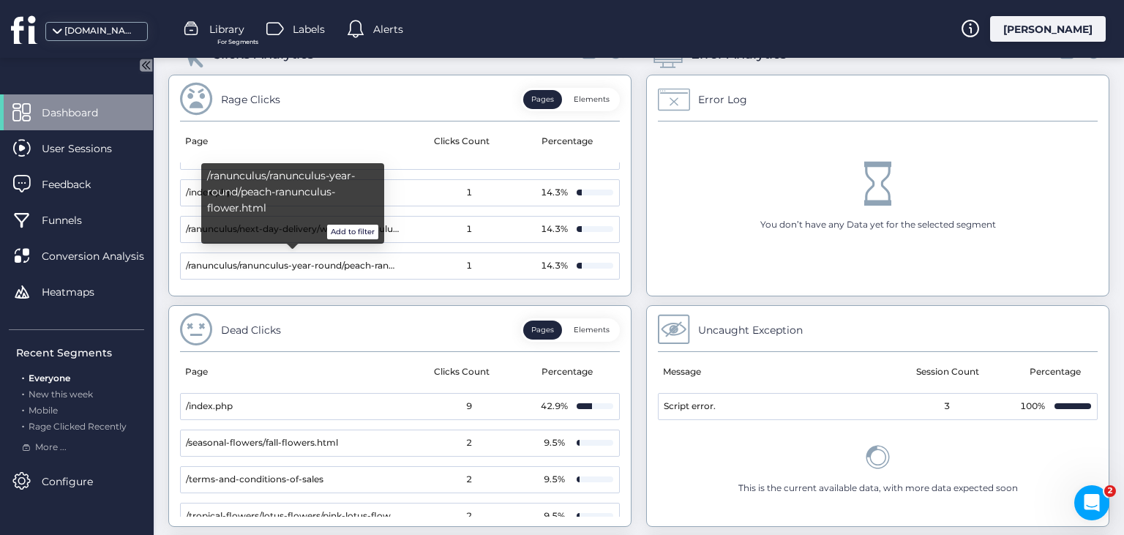
click at [339, 233] on button "Add to filter" at bounding box center [352, 232] width 51 height 15
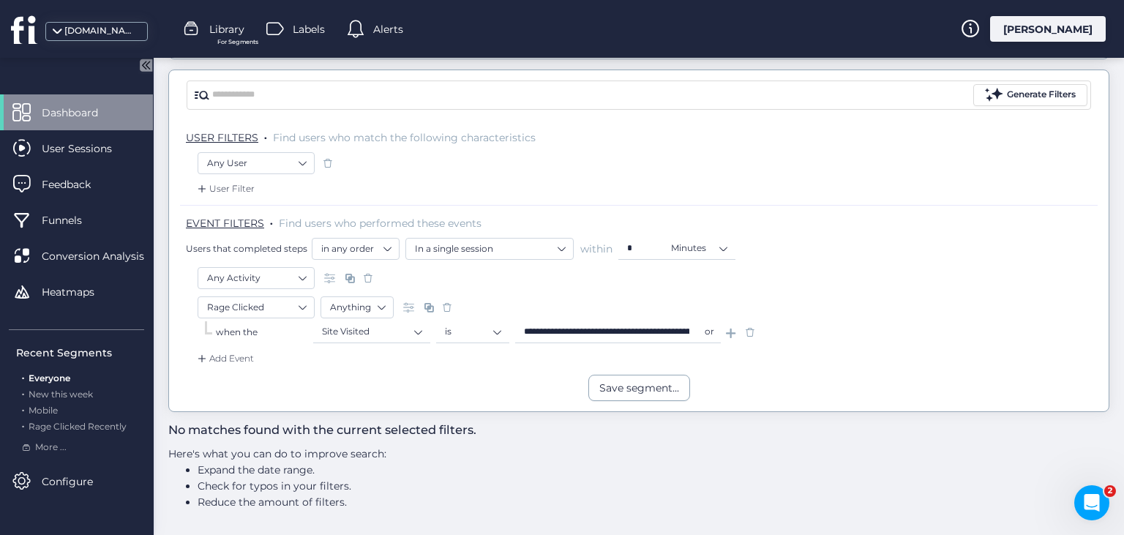
scroll to position [111, 0]
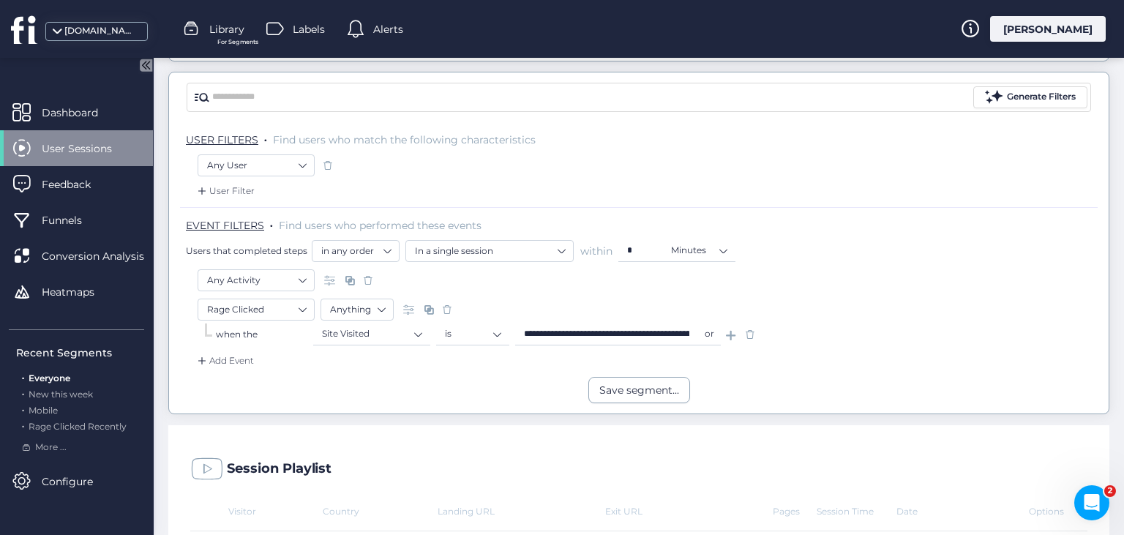
click at [747, 332] on span at bounding box center [749, 334] width 15 height 15
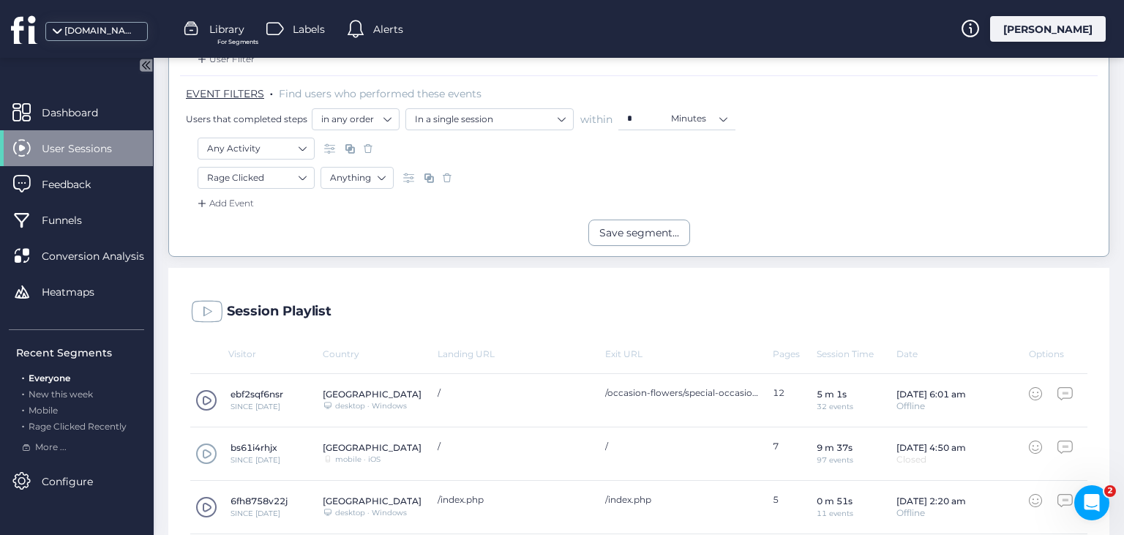
scroll to position [296, 0]
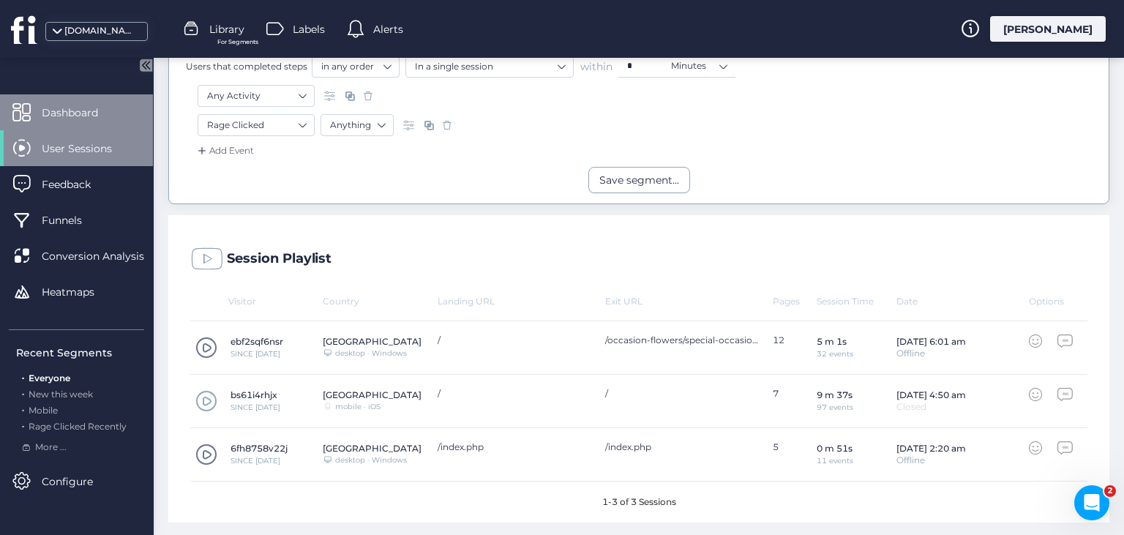
click at [124, 114] on div "Dashboard" at bounding box center [76, 112] width 153 height 36
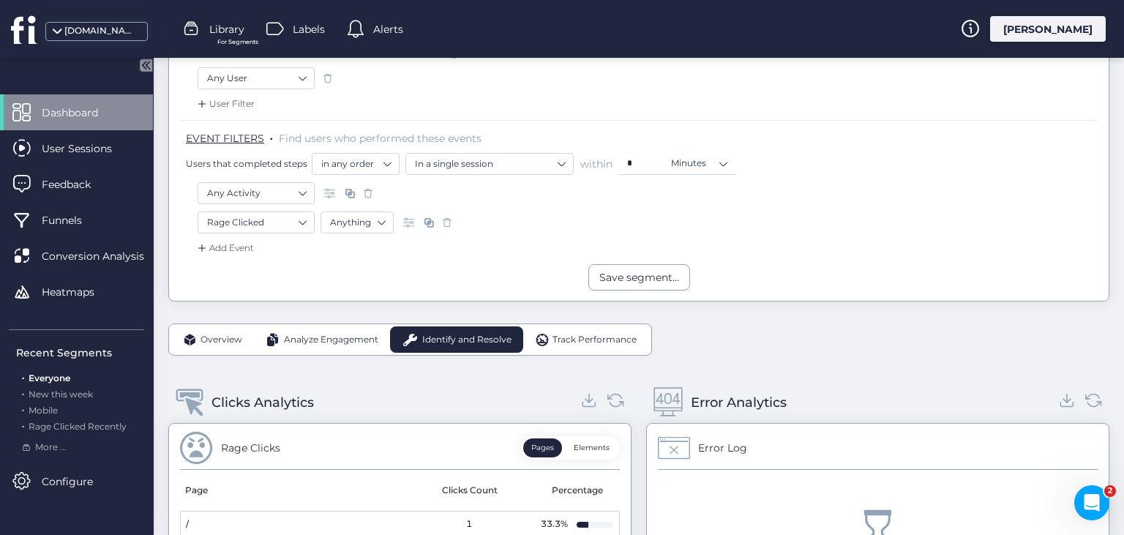
scroll to position [196, 0]
click at [449, 222] on span at bounding box center [447, 224] width 15 height 15
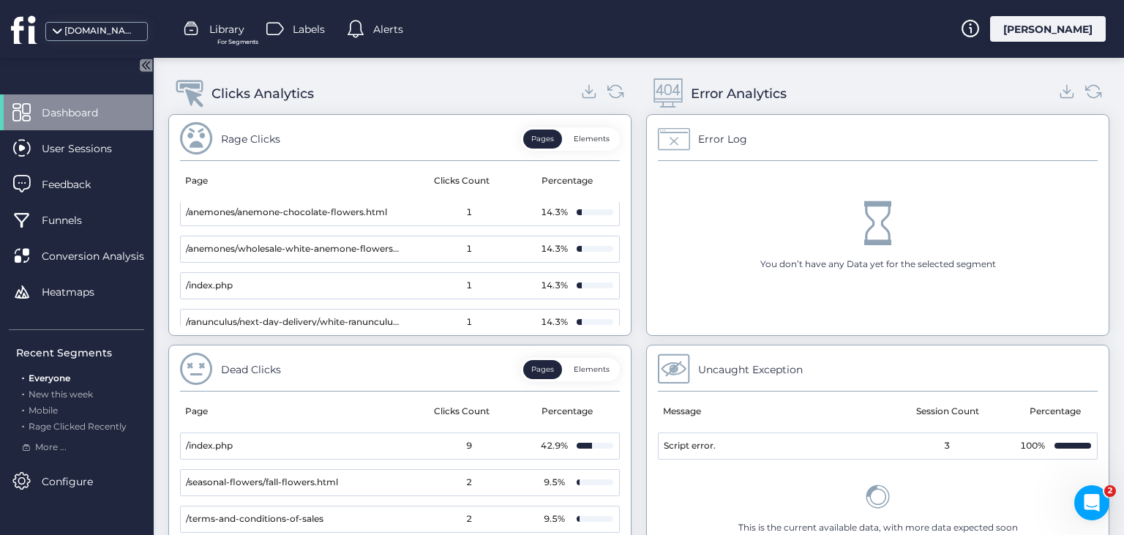
scroll to position [79, 0]
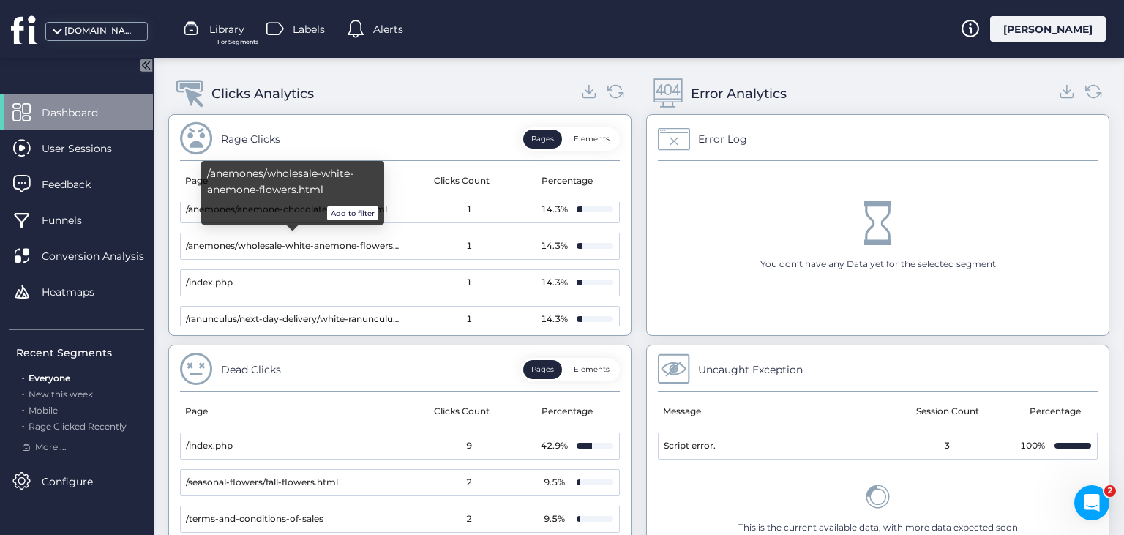
click at [350, 212] on button "Add to filter" at bounding box center [352, 213] width 51 height 15
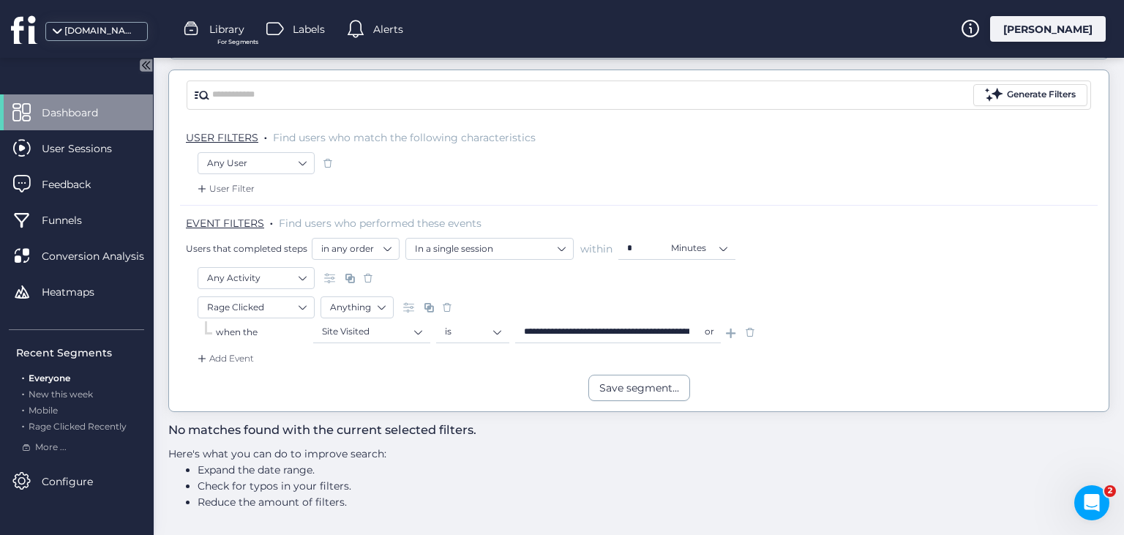
scroll to position [111, 0]
click at [142, 67] on icon at bounding box center [146, 65] width 12 height 12
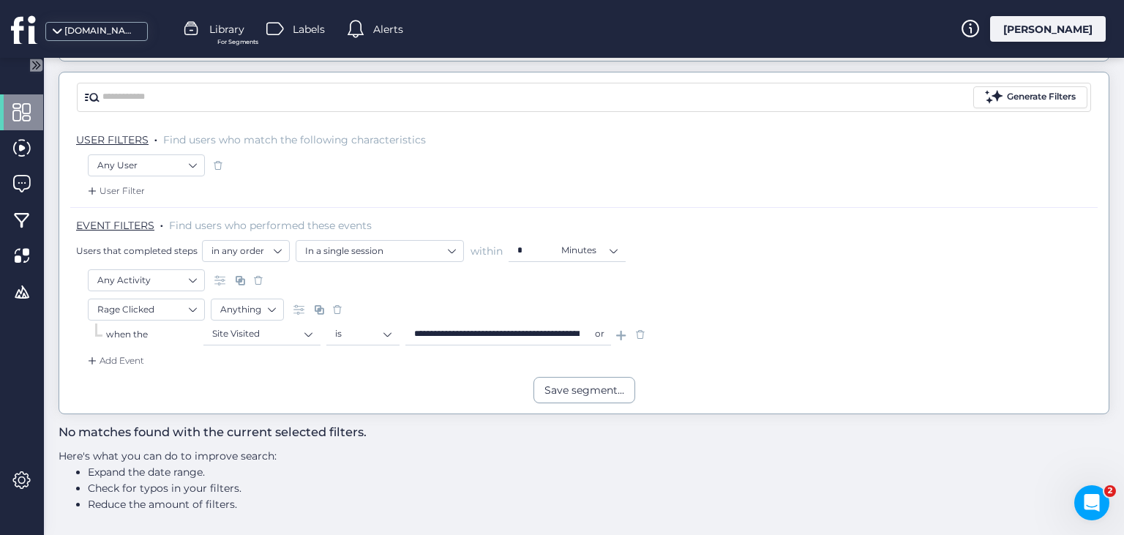
click at [37, 60] on icon at bounding box center [36, 65] width 12 height 12
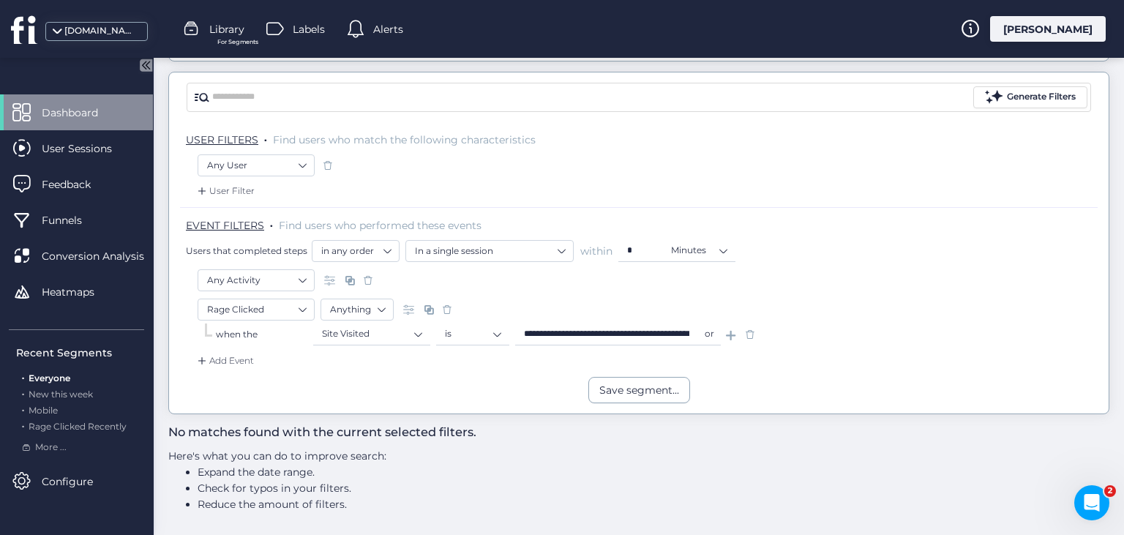
click at [747, 330] on span at bounding box center [749, 334] width 15 height 15
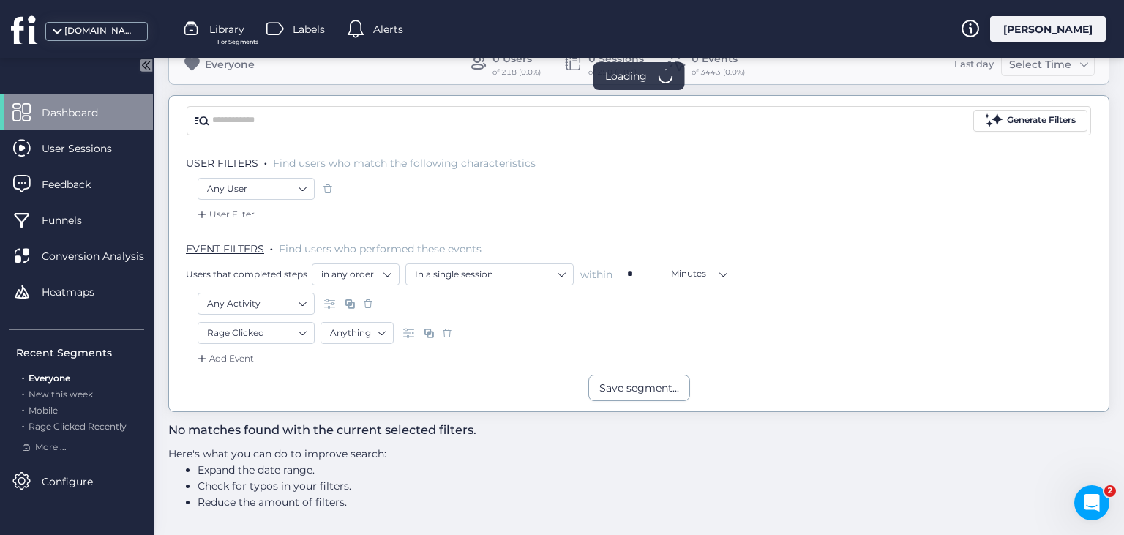
scroll to position [86, 0]
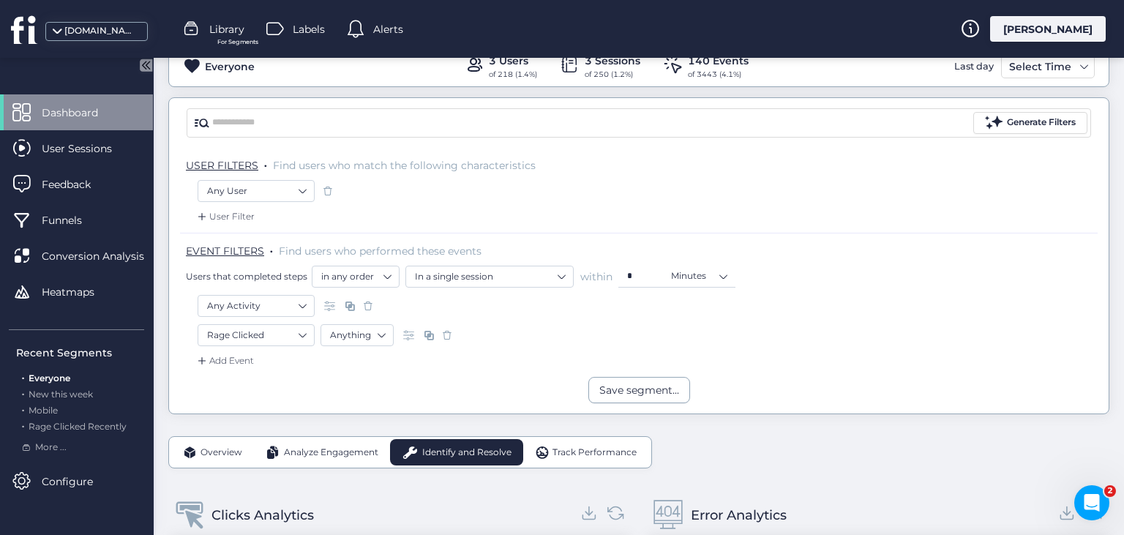
click at [449, 332] on span at bounding box center [447, 335] width 15 height 15
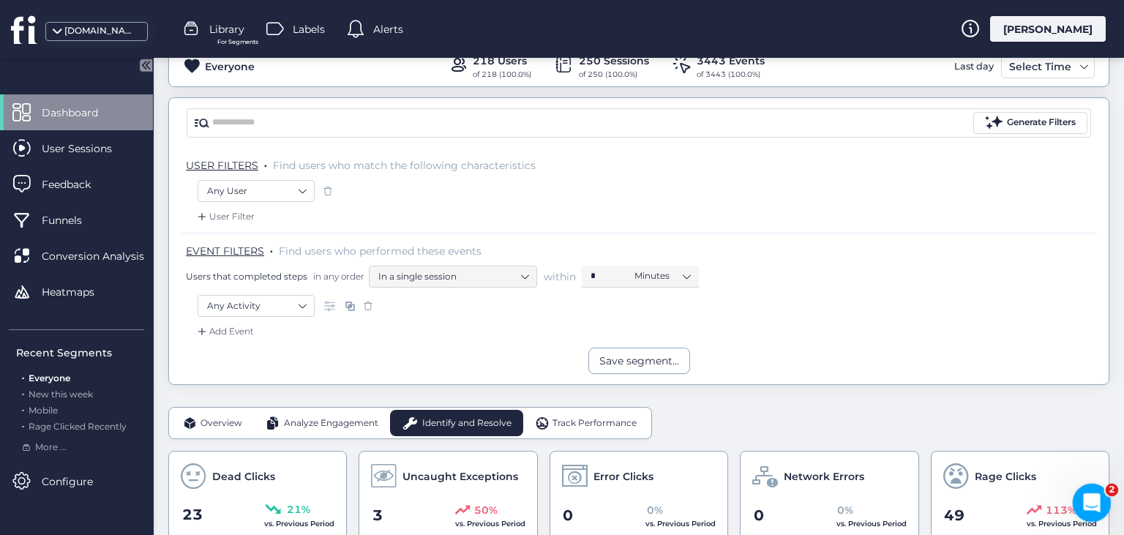
click at [1088, 501] on icon "Open Intercom Messenger" at bounding box center [1090, 501] width 24 height 24
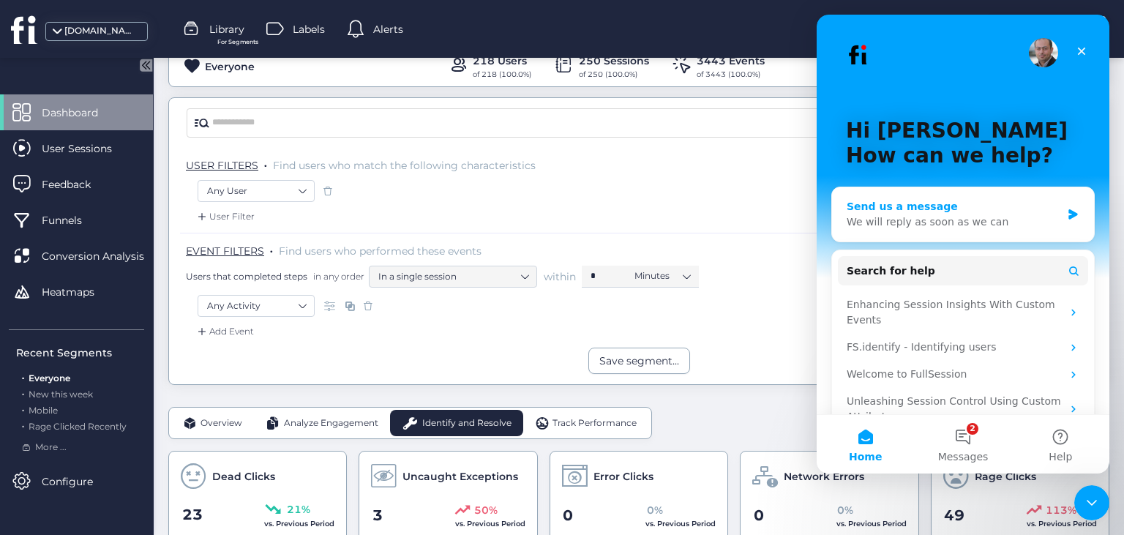
click at [1069, 217] on icon "Intercom messenger" at bounding box center [1072, 214] width 9 height 10
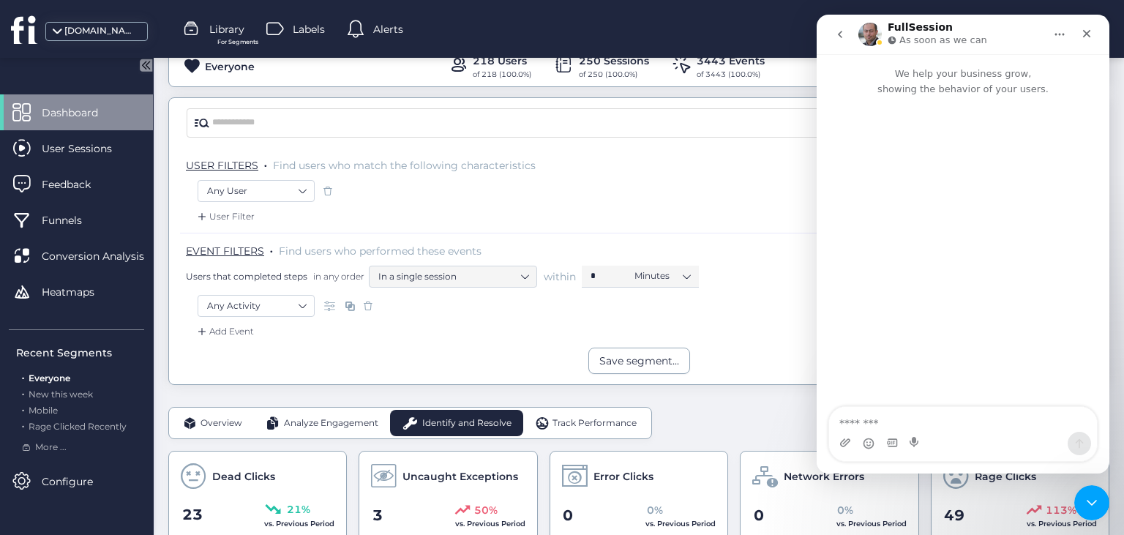
click at [838, 41] on button "go back" at bounding box center [840, 34] width 28 height 28
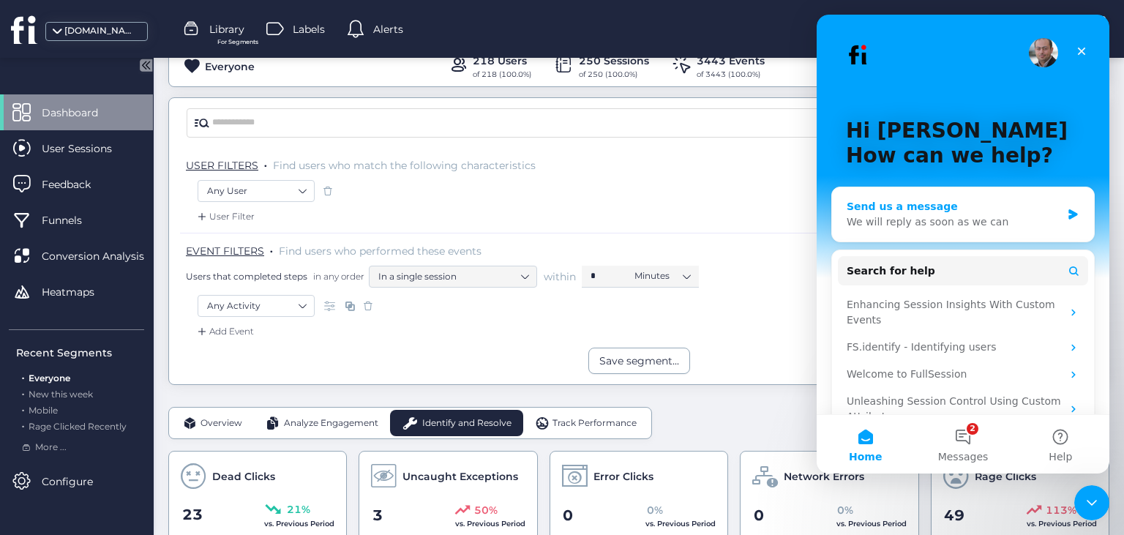
click at [999, 218] on div "We will reply as soon as we can" at bounding box center [953, 221] width 214 height 15
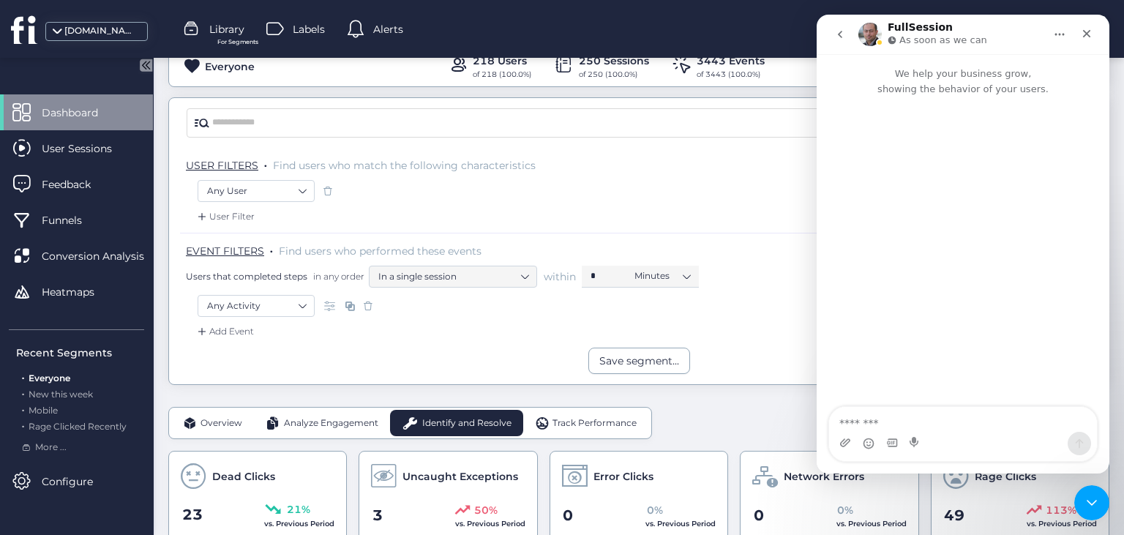
click at [922, 425] on textarea "Message…" at bounding box center [963, 419] width 268 height 25
type textarea "**"
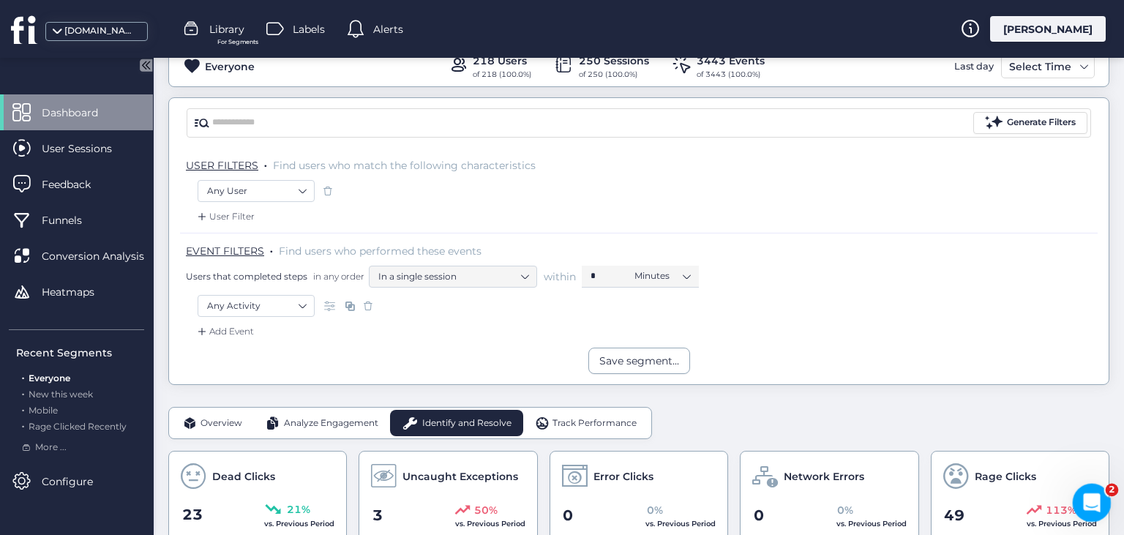
click at [1090, 497] on icon "Open Intercom Messenger" at bounding box center [1089, 501] width 10 height 12
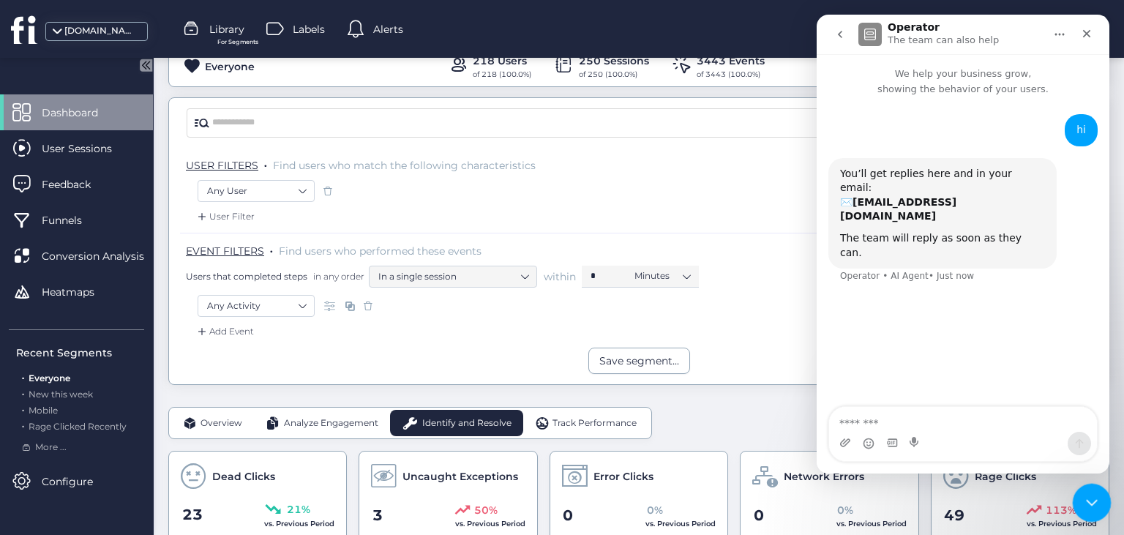
click at [1086, 495] on icon "Close Intercom Messenger" at bounding box center [1089, 501] width 18 height 18
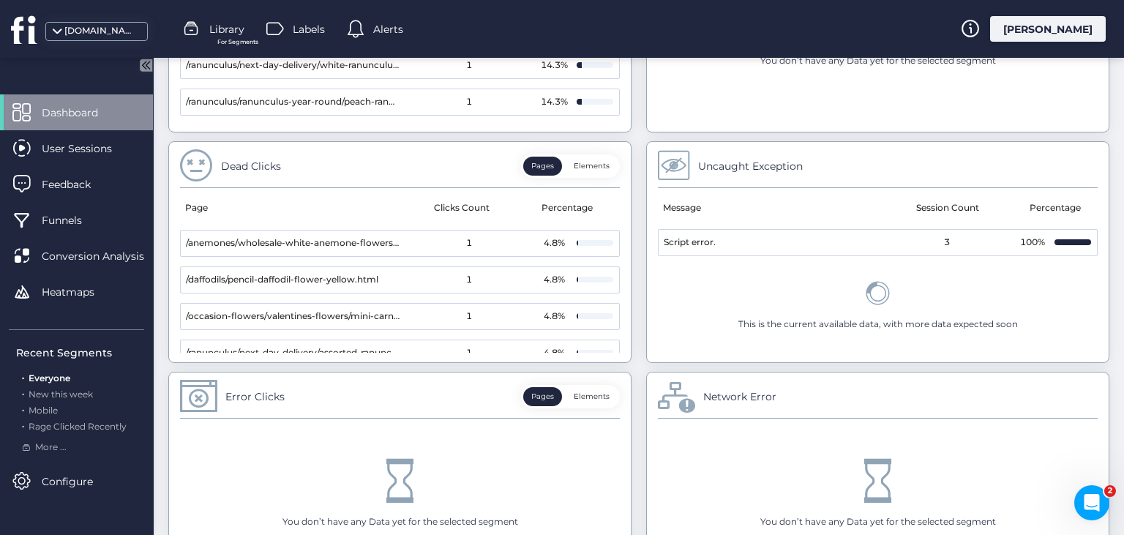
scroll to position [142, 0]
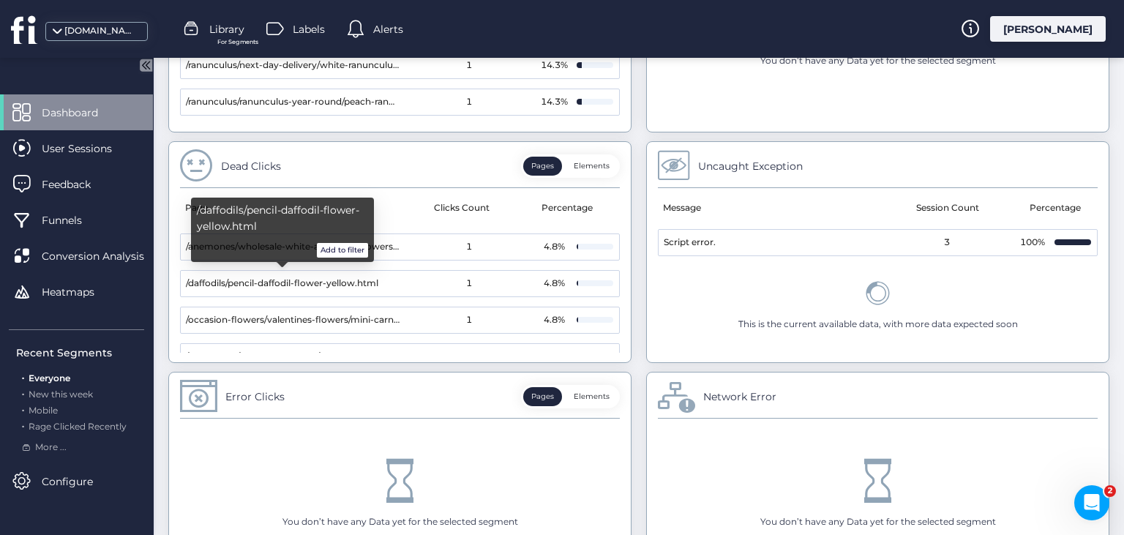
click at [320, 250] on button "Add to filter" at bounding box center [342, 250] width 51 height 15
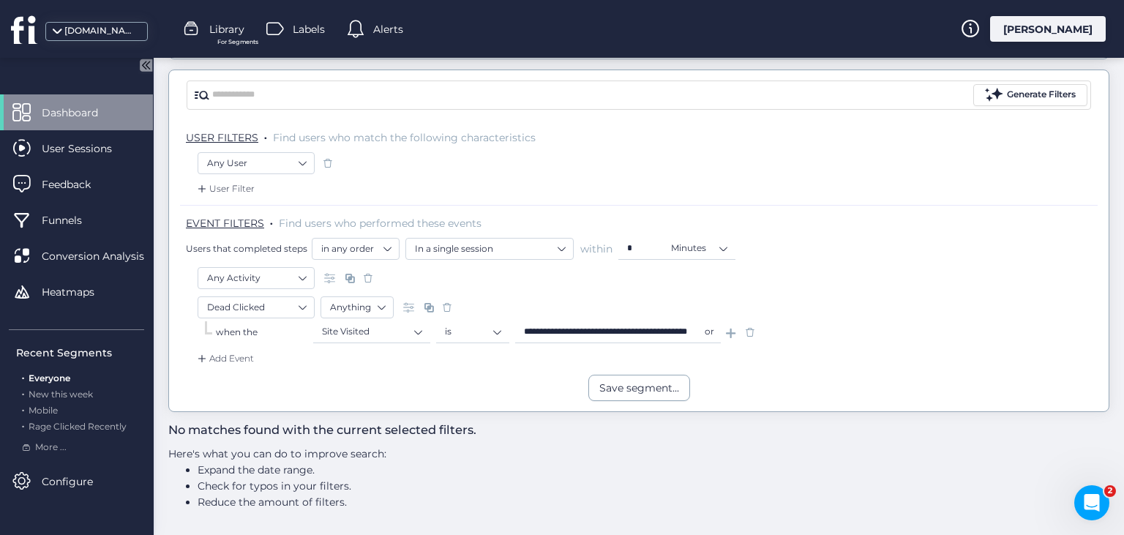
scroll to position [111, 0]
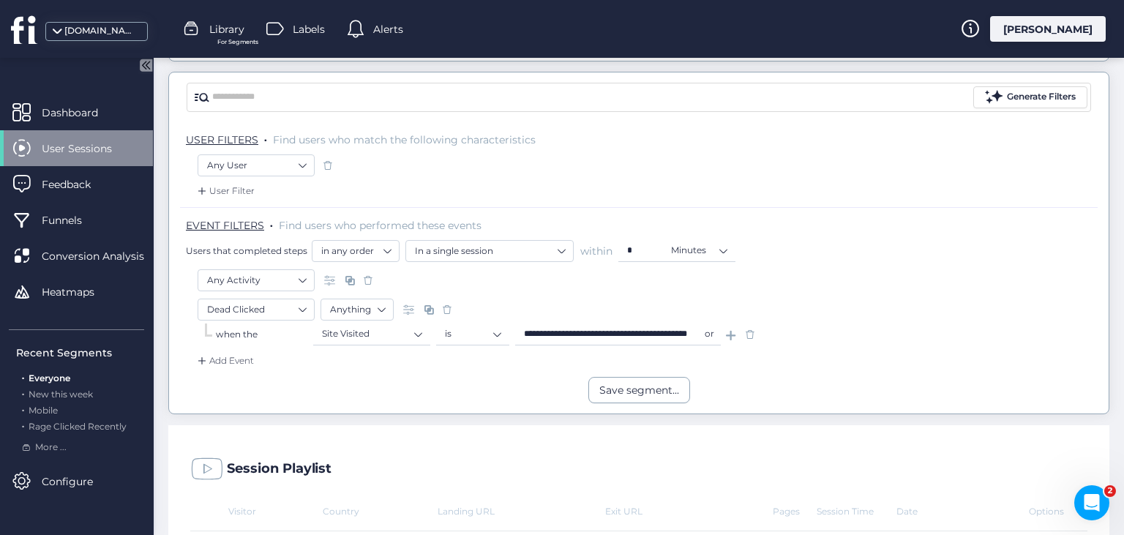
click at [747, 333] on span at bounding box center [749, 334] width 15 height 15
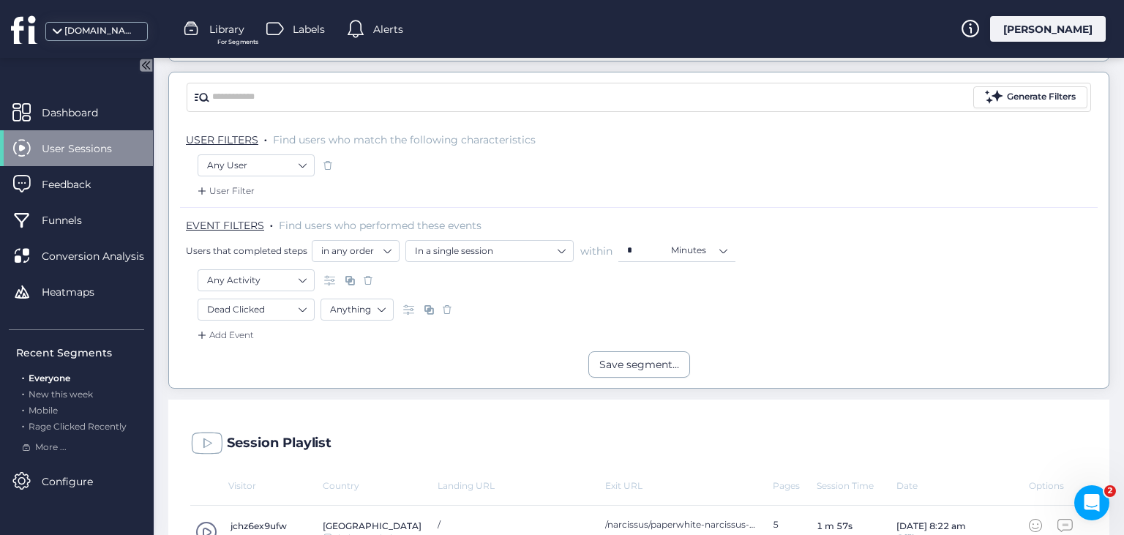
click at [444, 305] on span at bounding box center [447, 309] width 15 height 15
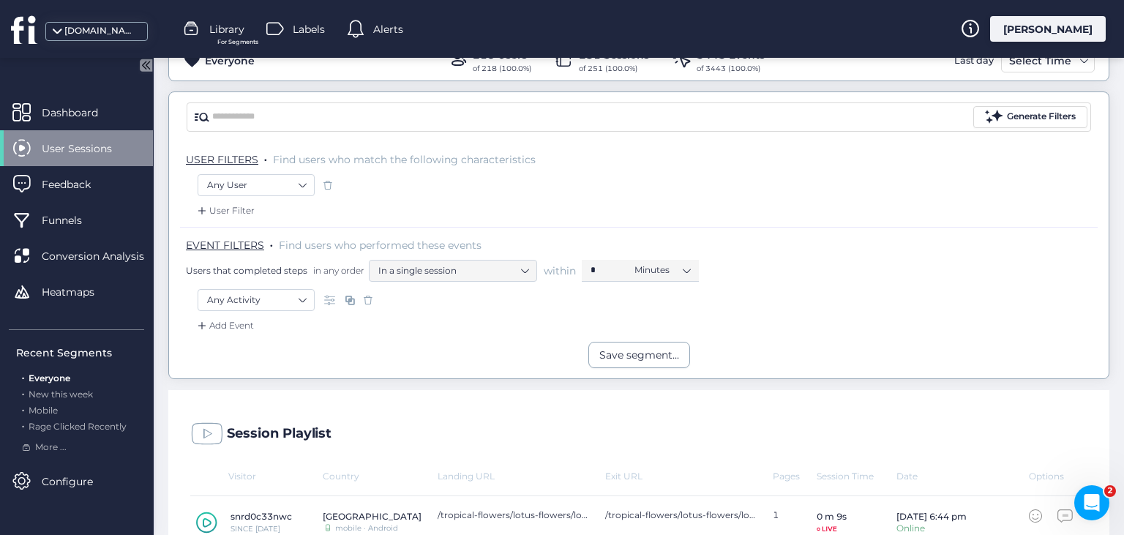
scroll to position [82, 0]
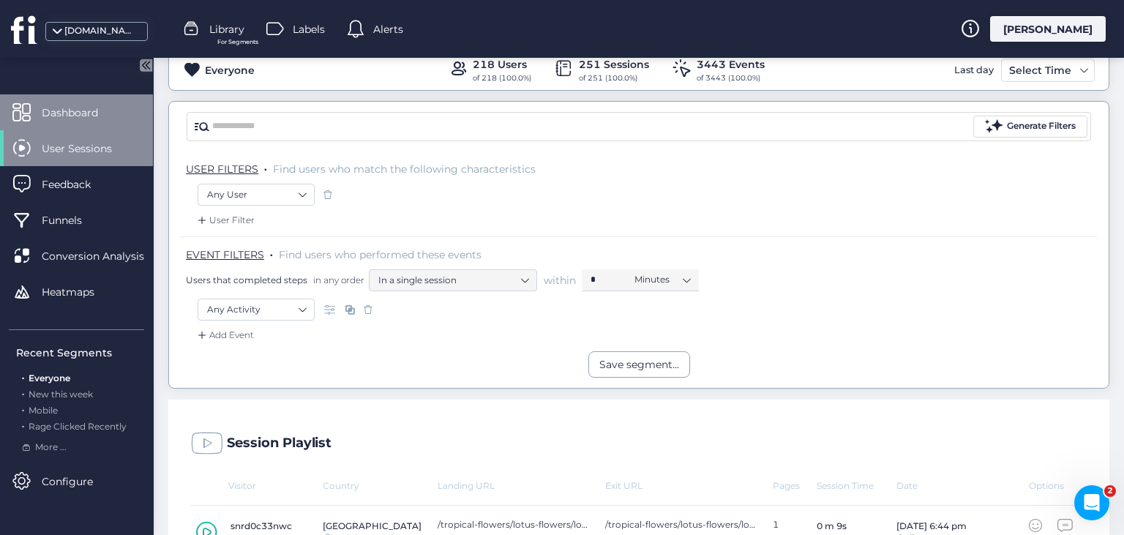
click at [126, 113] on div "Dashboard" at bounding box center [76, 112] width 153 height 36
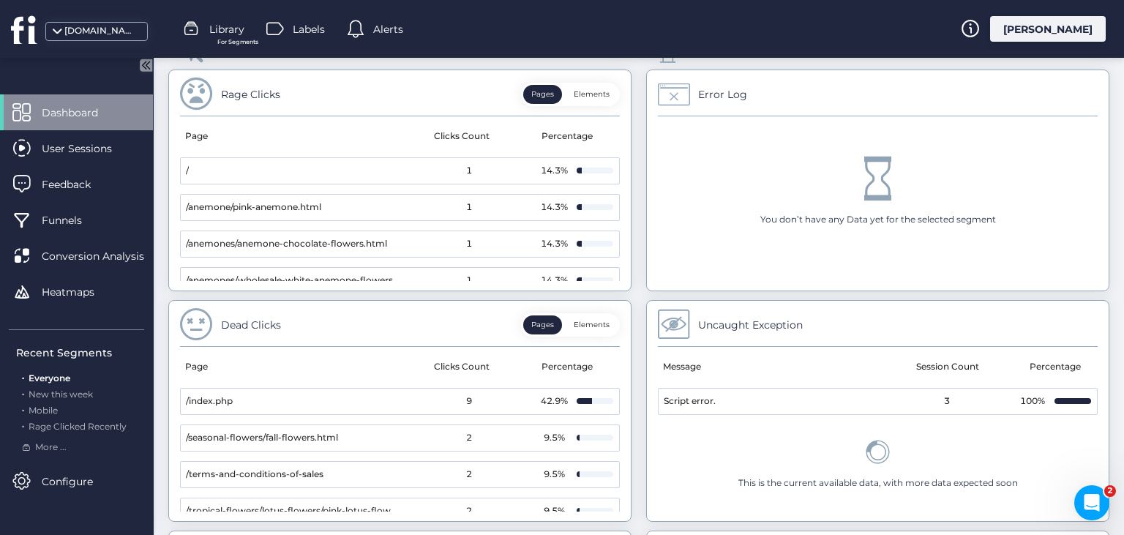
scroll to position [633, 0]
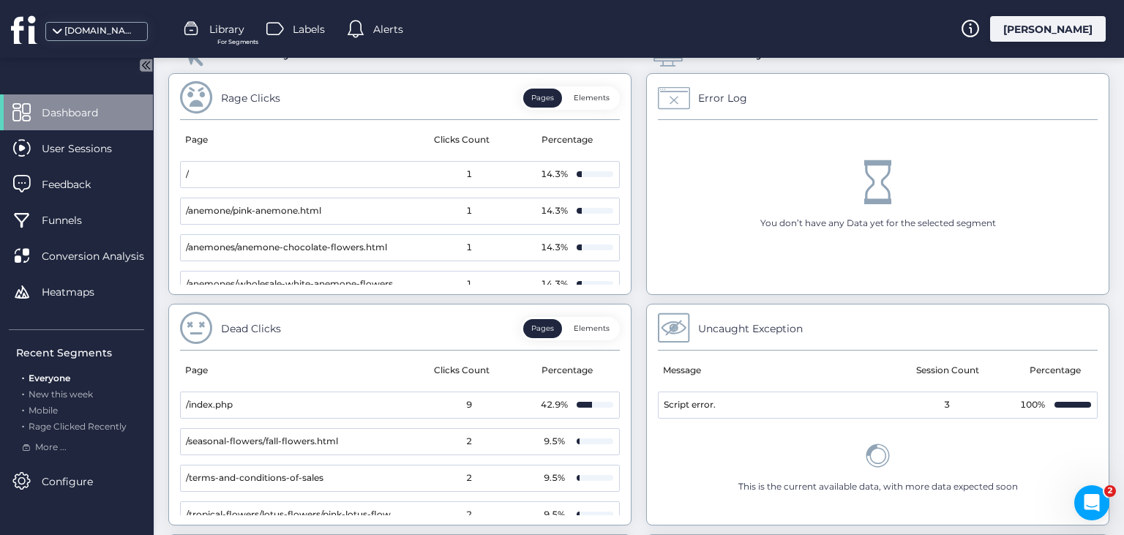
click at [595, 319] on button "Elements" at bounding box center [591, 328] width 52 height 19
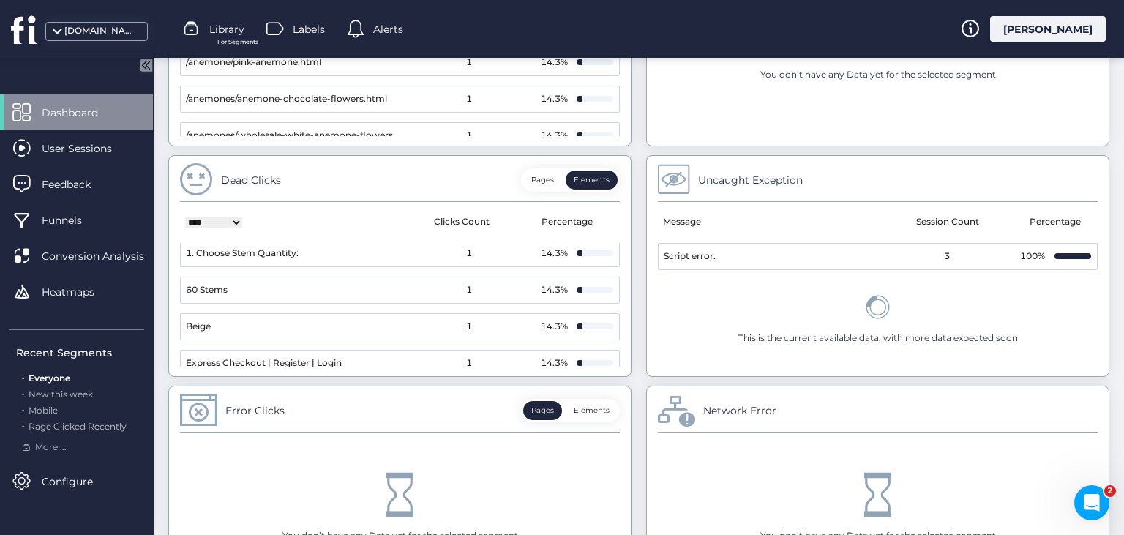
scroll to position [0, 0]
click at [557, 170] on button "Pages" at bounding box center [542, 179] width 39 height 19
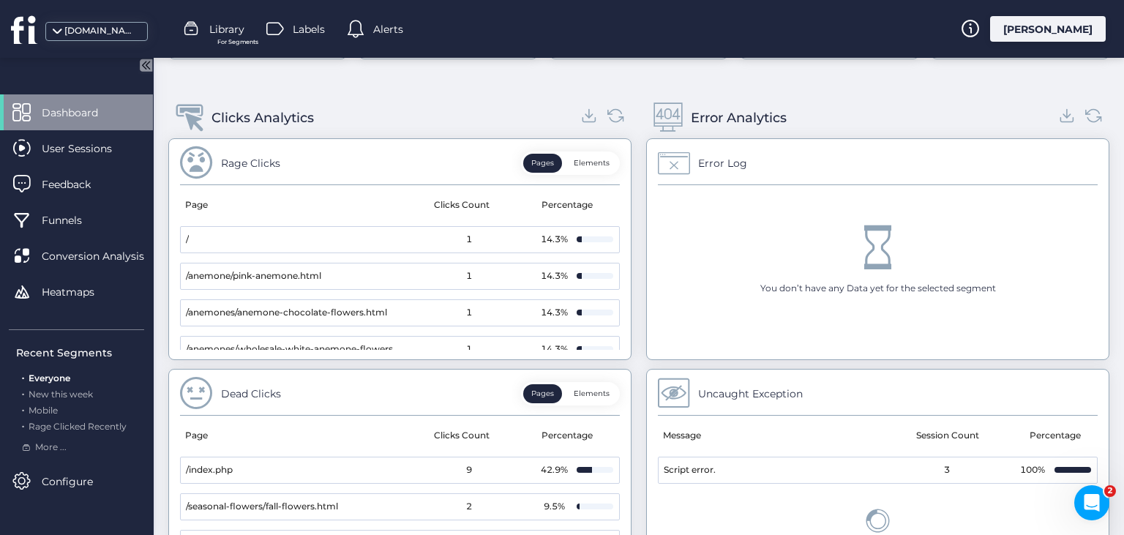
scroll to position [543, 0]
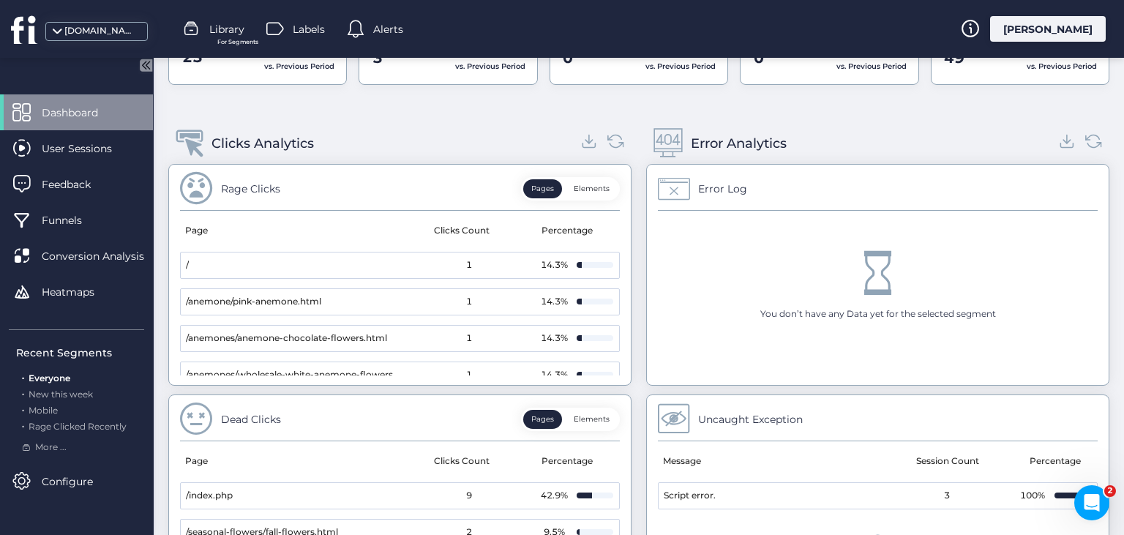
click at [590, 189] on button "Elements" at bounding box center [591, 188] width 52 height 19
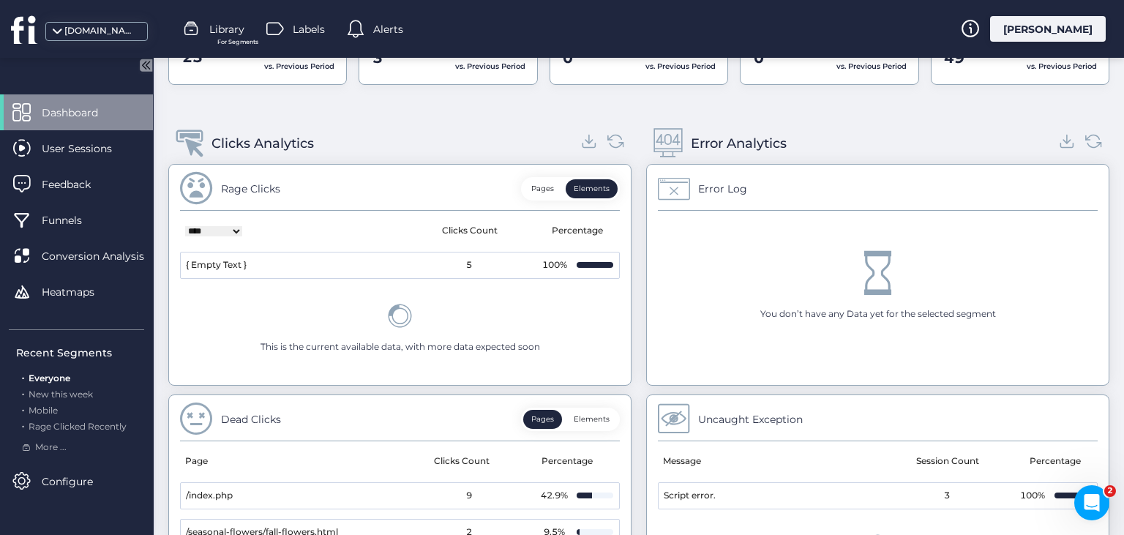
click at [538, 192] on button "Pages" at bounding box center [542, 188] width 39 height 19
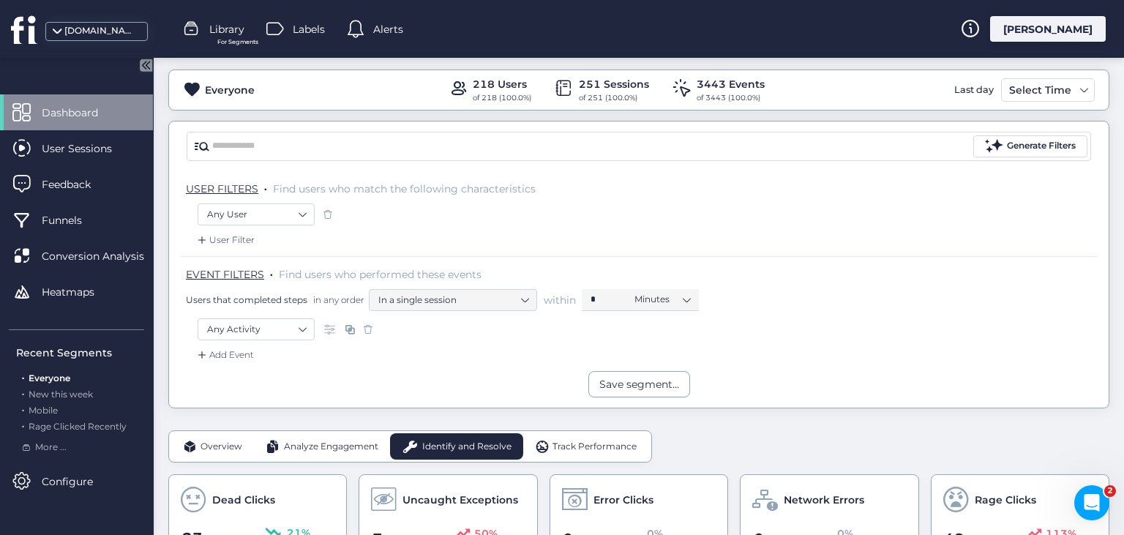
scroll to position [44, 0]
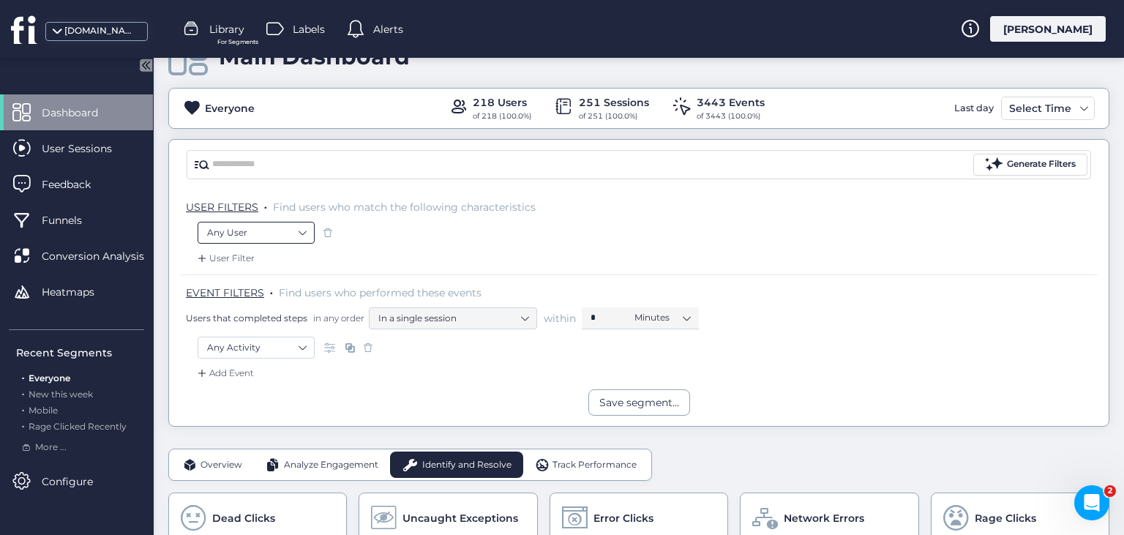
click at [238, 226] on nz-select-item "Any User" at bounding box center [256, 233] width 98 height 22
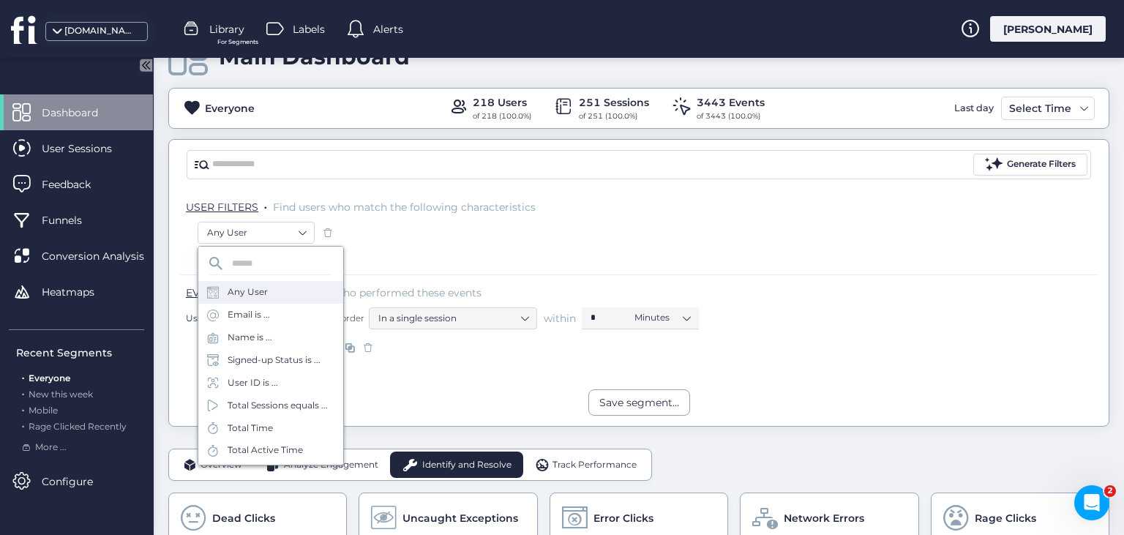
click at [414, 230] on div "Any User" at bounding box center [639, 234] width 882 height 25
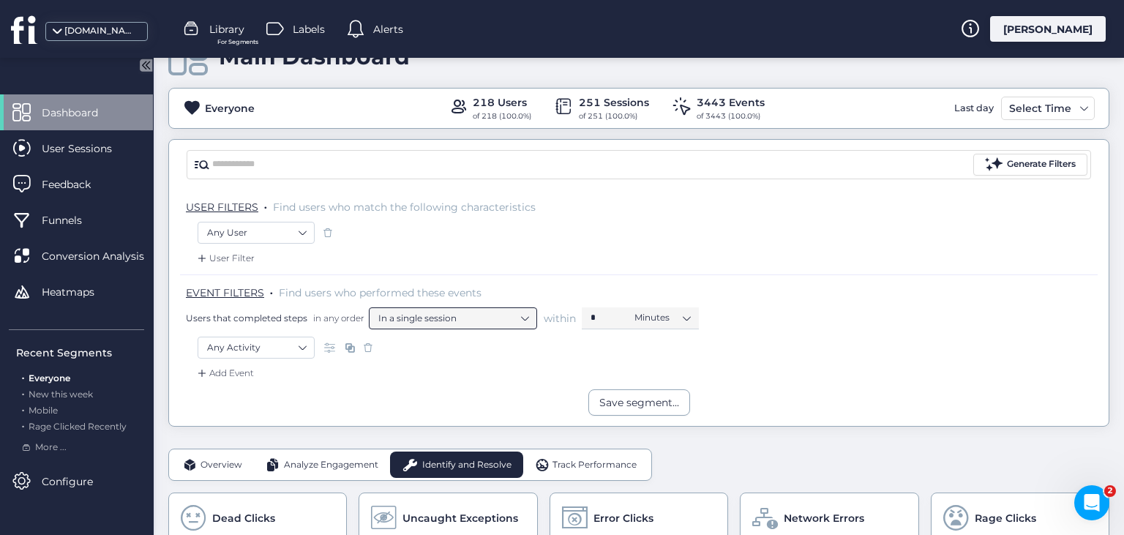
click at [432, 322] on nz-select-item "In a single session" at bounding box center [452, 318] width 149 height 22
click at [288, 348] on nz-select-item "Any Activity" at bounding box center [256, 347] width 98 height 22
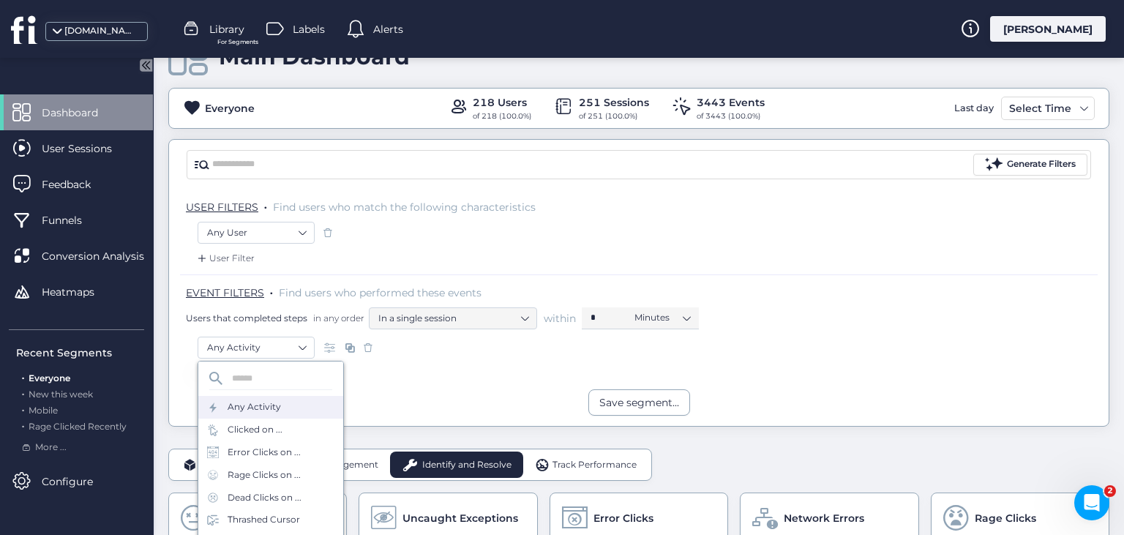
click at [450, 364] on div "Any Activity" at bounding box center [639, 350] width 882 height 29
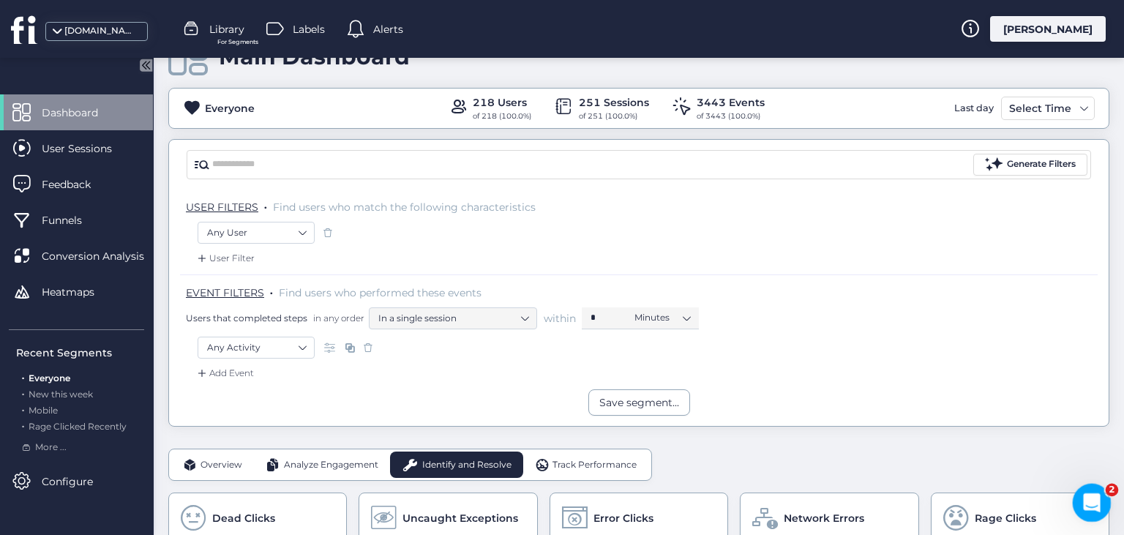
click at [1086, 505] on icon "Open Intercom Messenger" at bounding box center [1090, 501] width 24 height 24
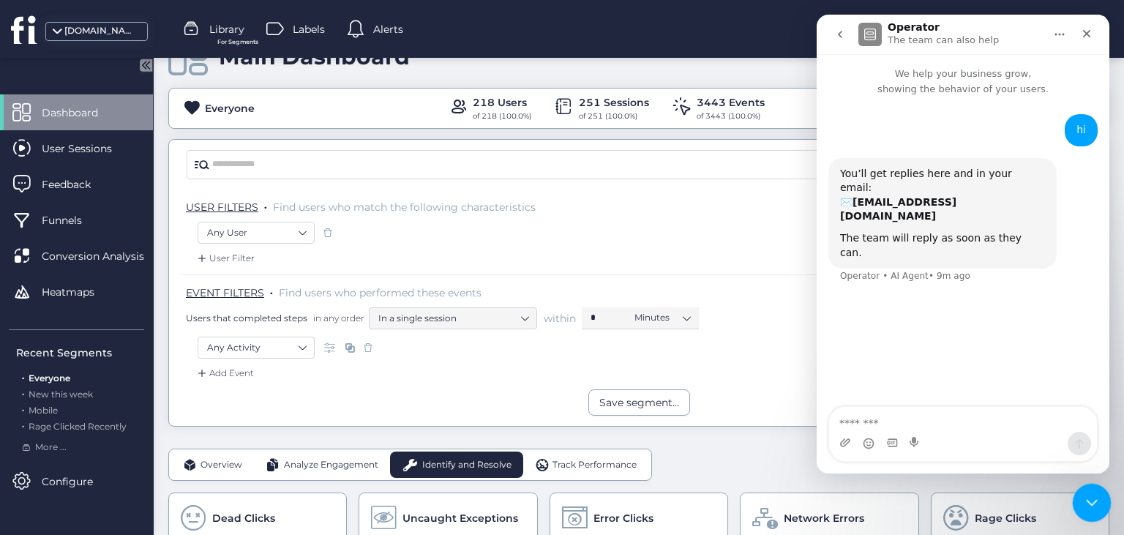
click at [1086, 505] on icon "Close Intercom Messenger" at bounding box center [1089, 501] width 18 height 18
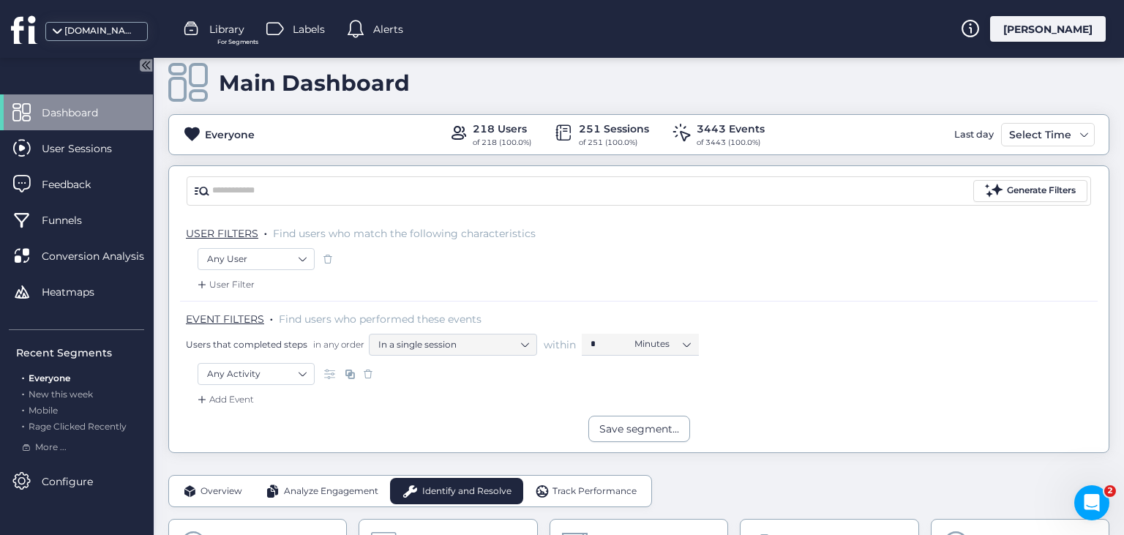
scroll to position [0, 0]
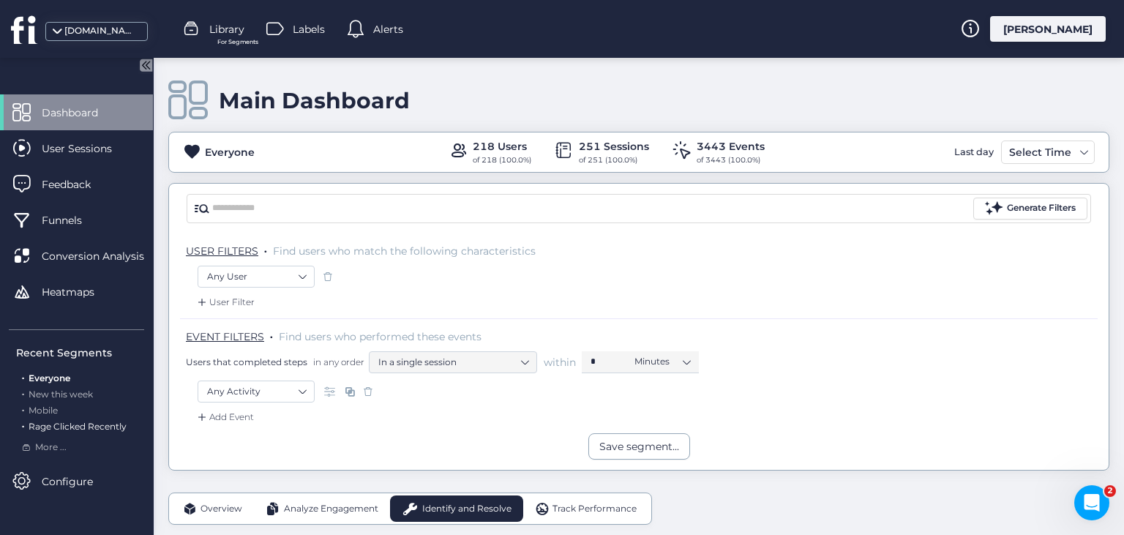
click at [95, 428] on span "Rage Clicked Recently" at bounding box center [78, 426] width 98 height 11
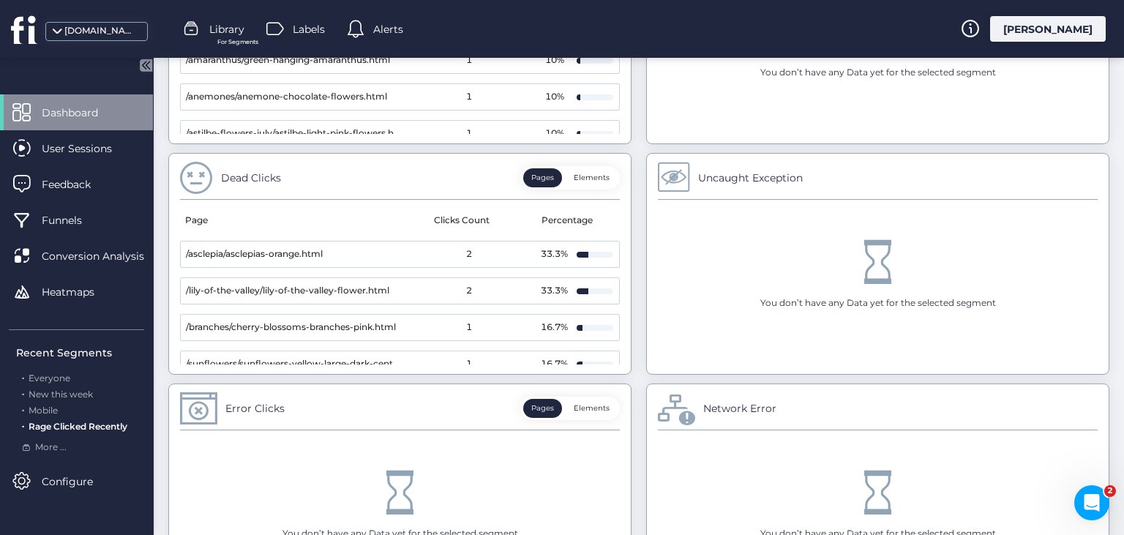
scroll to position [632, 0]
click at [56, 446] on span "More ..." at bounding box center [50, 447] width 31 height 14
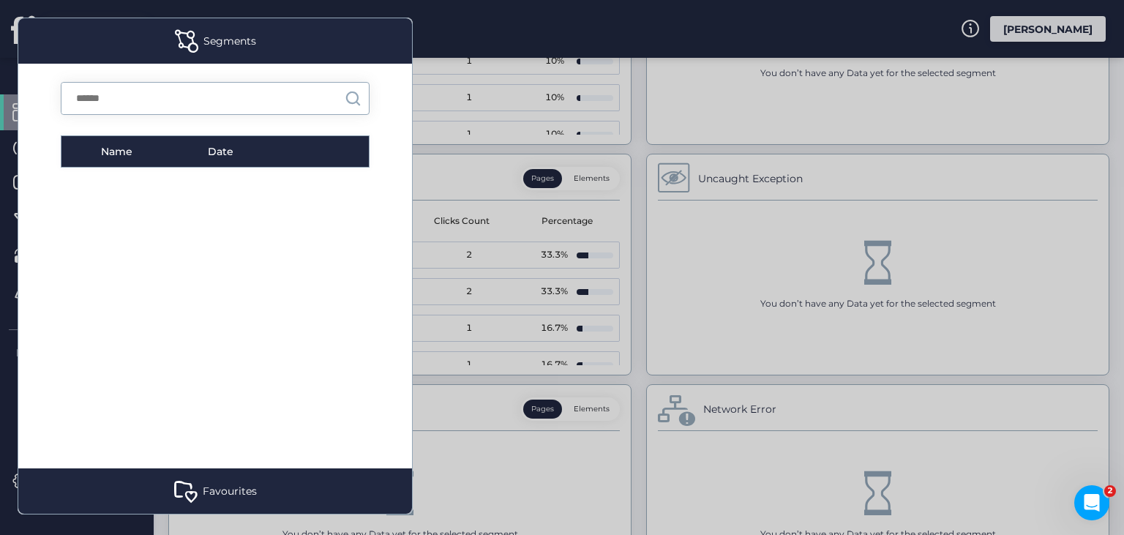
click at [560, 484] on div at bounding box center [562, 267] width 1124 height 535
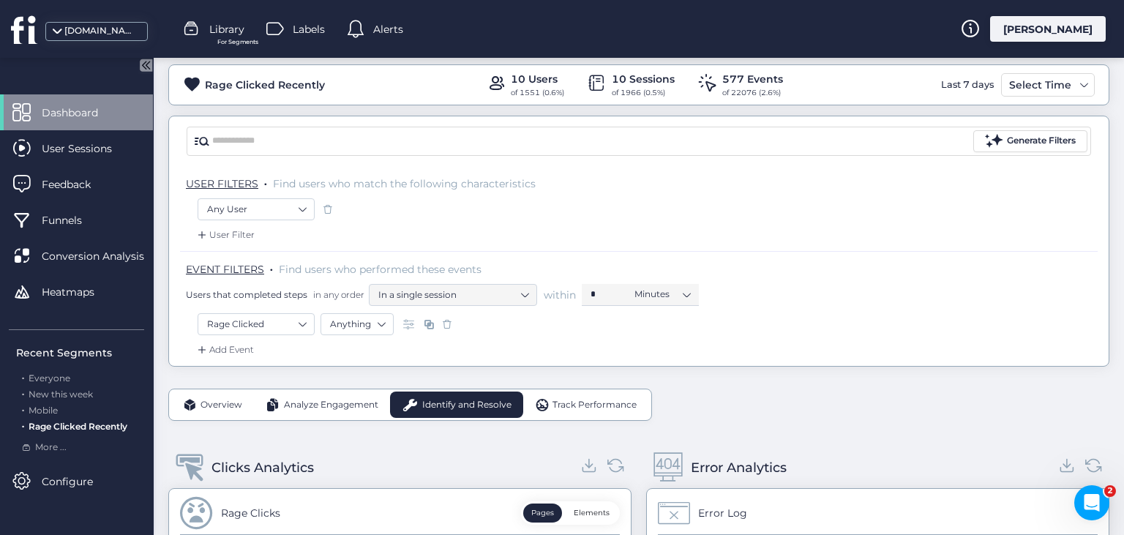
scroll to position [0, 0]
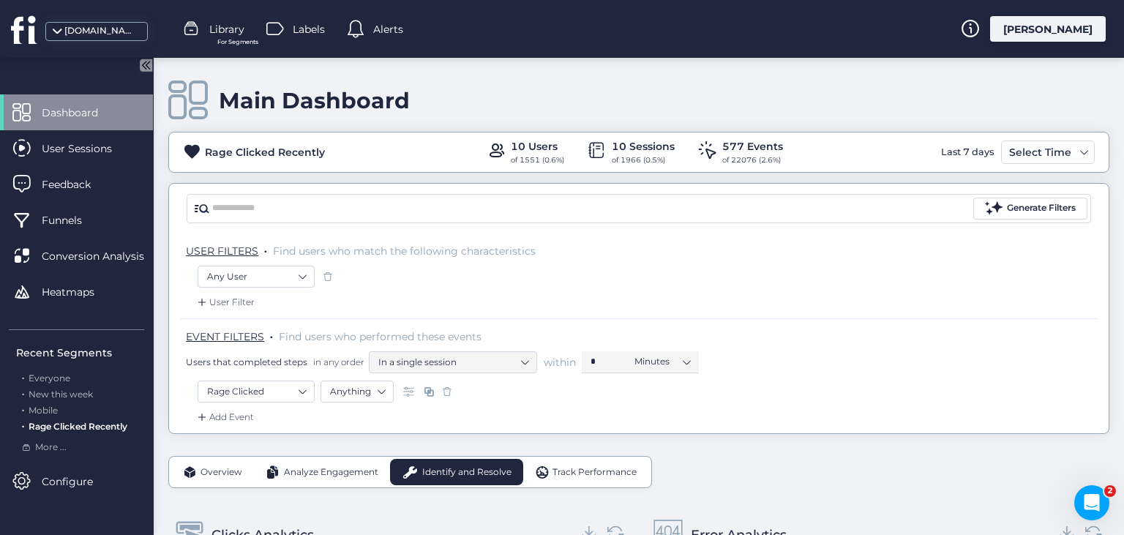
click at [1053, 34] on div "[PERSON_NAME]" at bounding box center [1048, 29] width 116 height 26
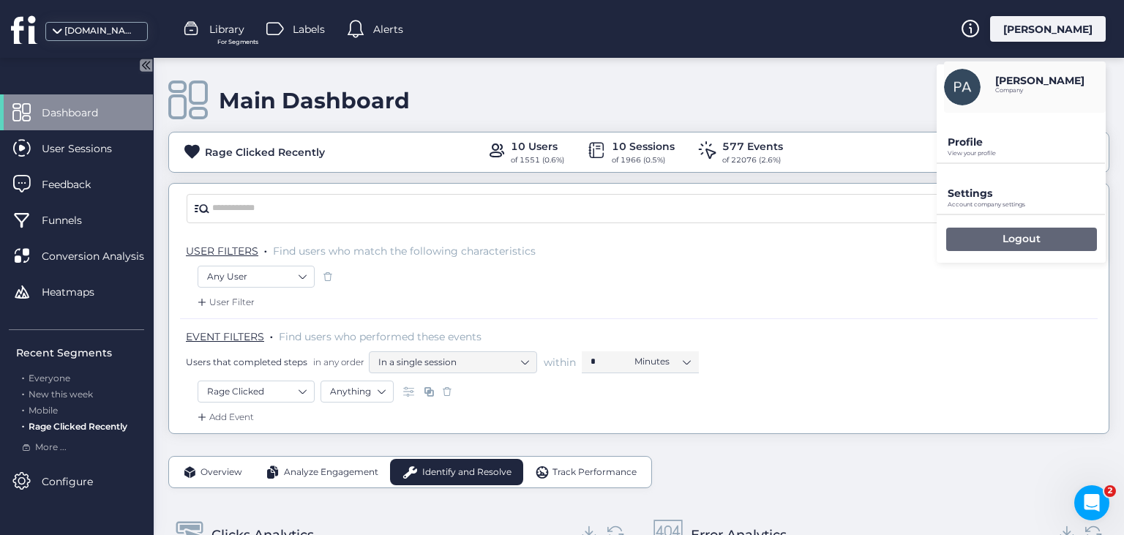
click at [990, 241] on div "Logout" at bounding box center [1021, 239] width 151 height 23
